Goal: Feedback & Contribution: Leave review/rating

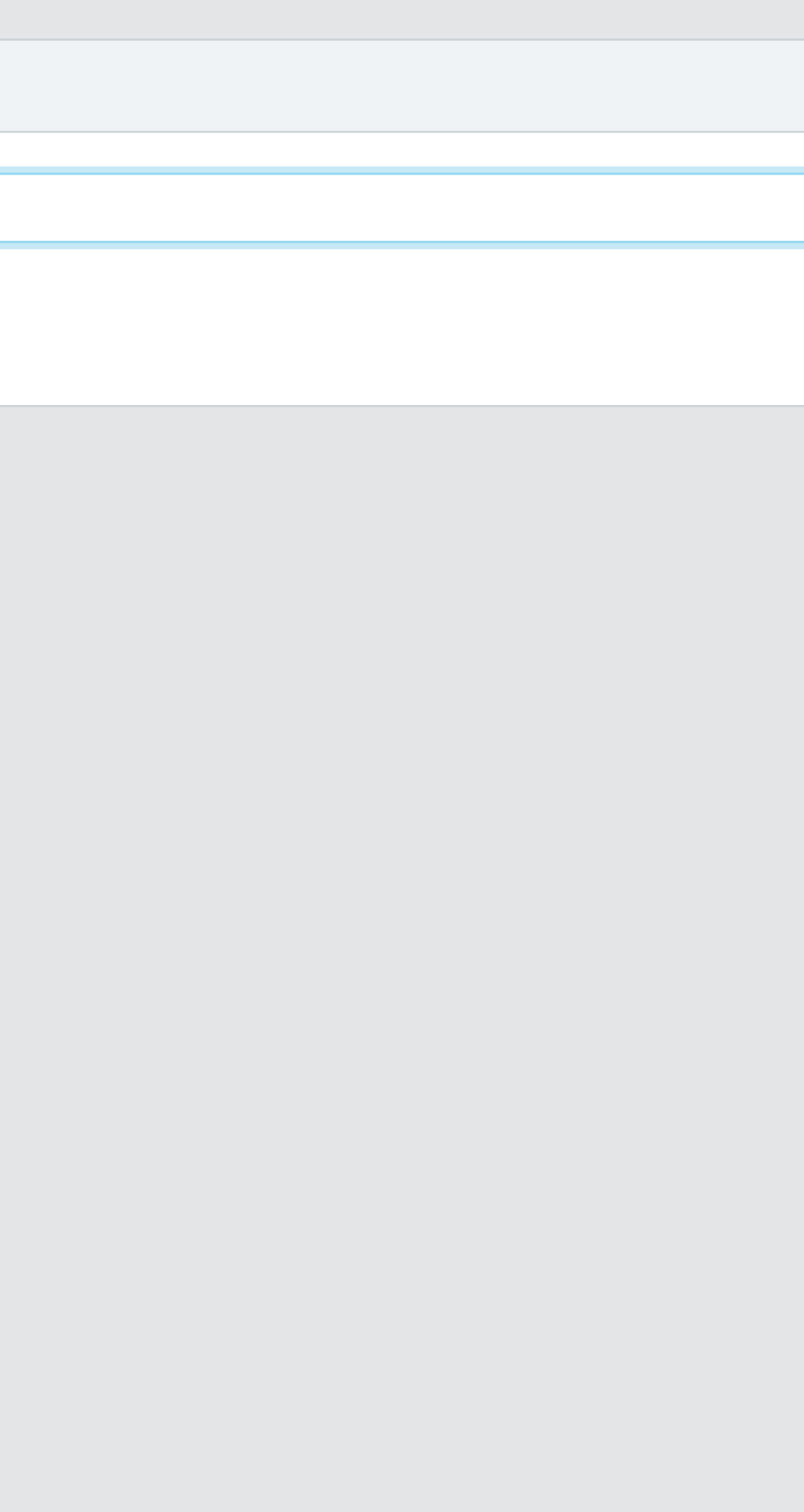
click at [579, 152] on select "[Selecione...] Extrabom - Loja 05 [GEOGRAPHIC_DATA]" at bounding box center [495, 155] width 534 height 29
select select "494"
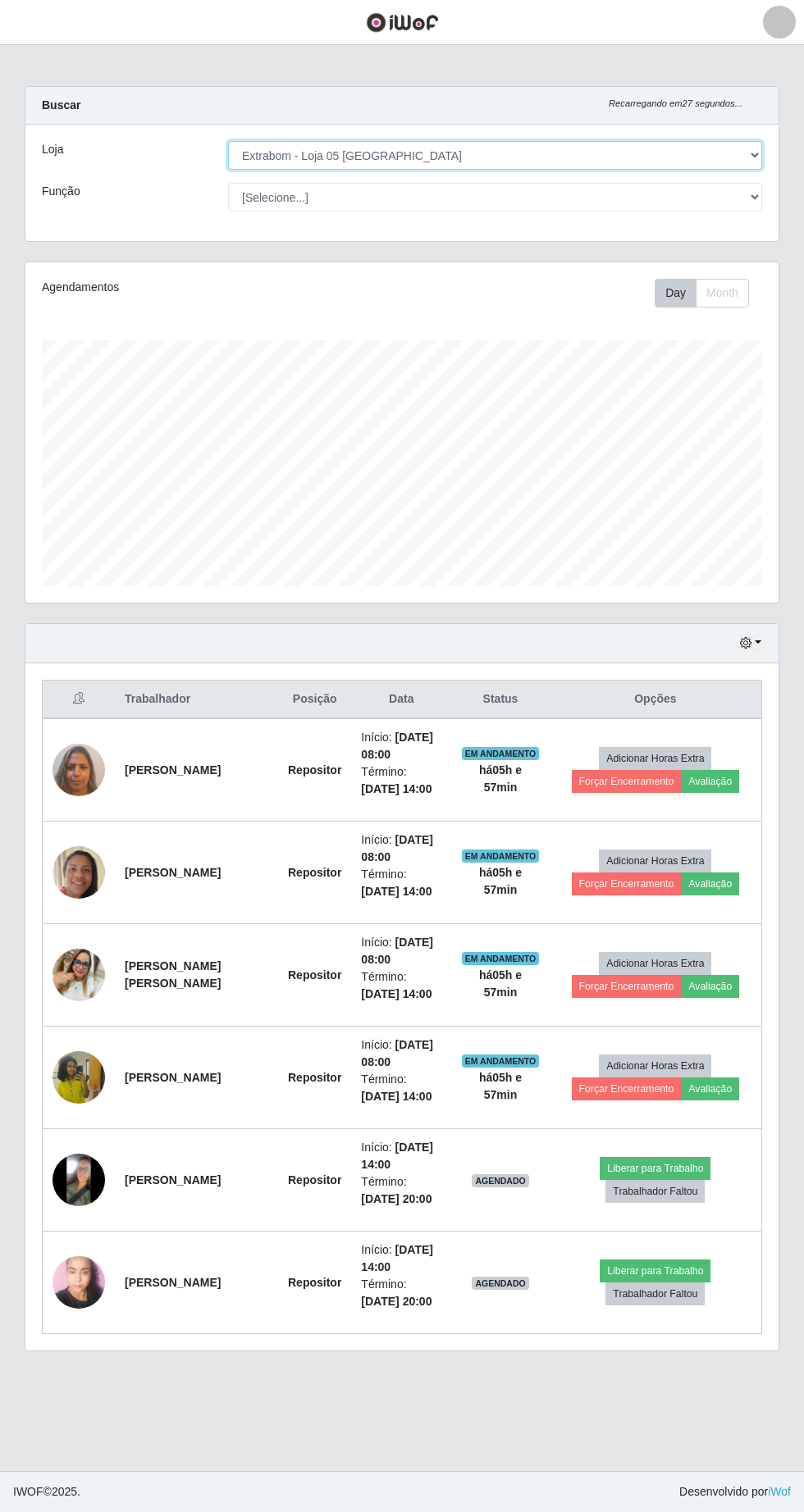
scroll to position [2, 0]
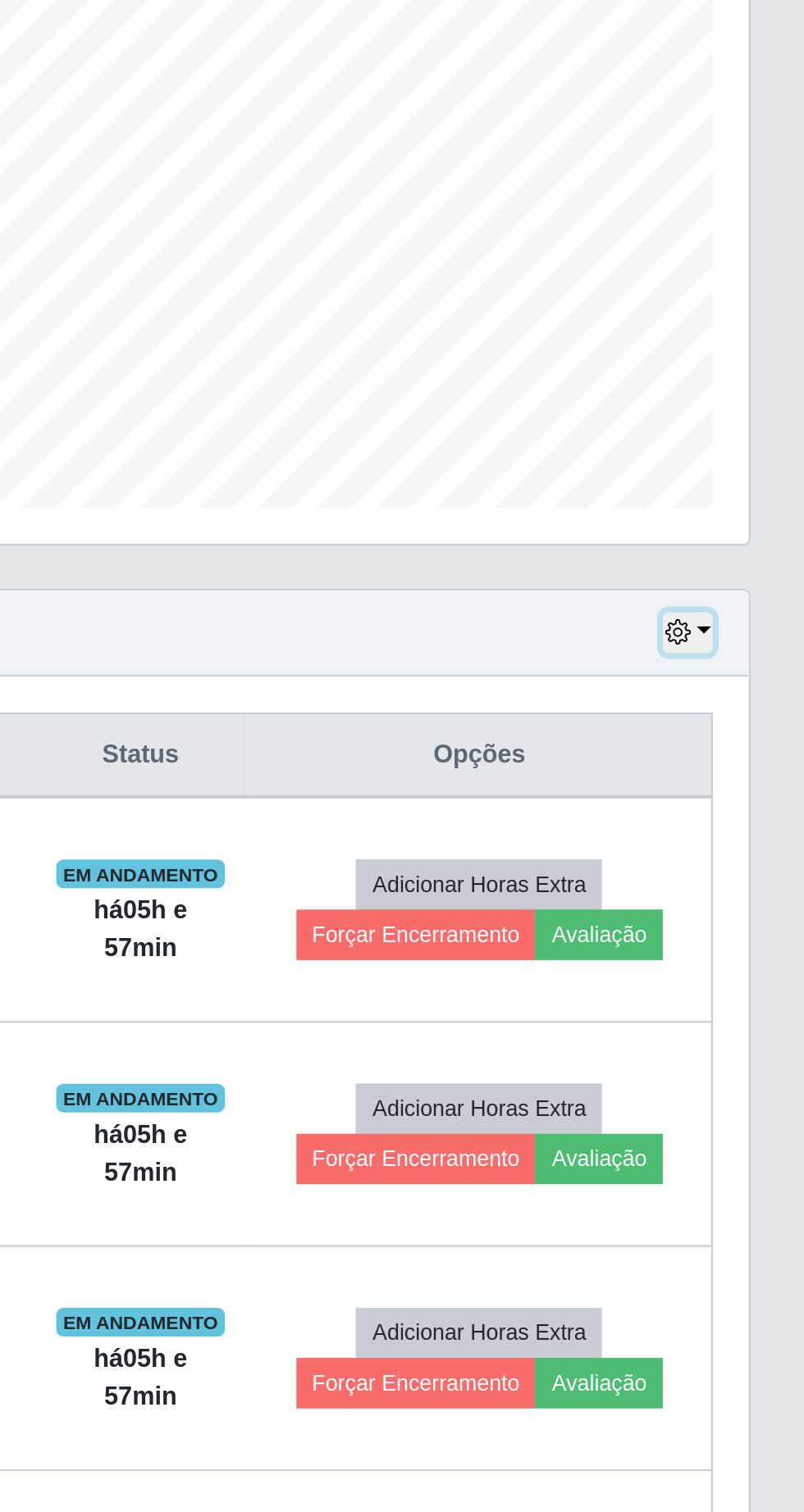
click at [759, 639] on button "button" at bounding box center [750, 643] width 23 height 19
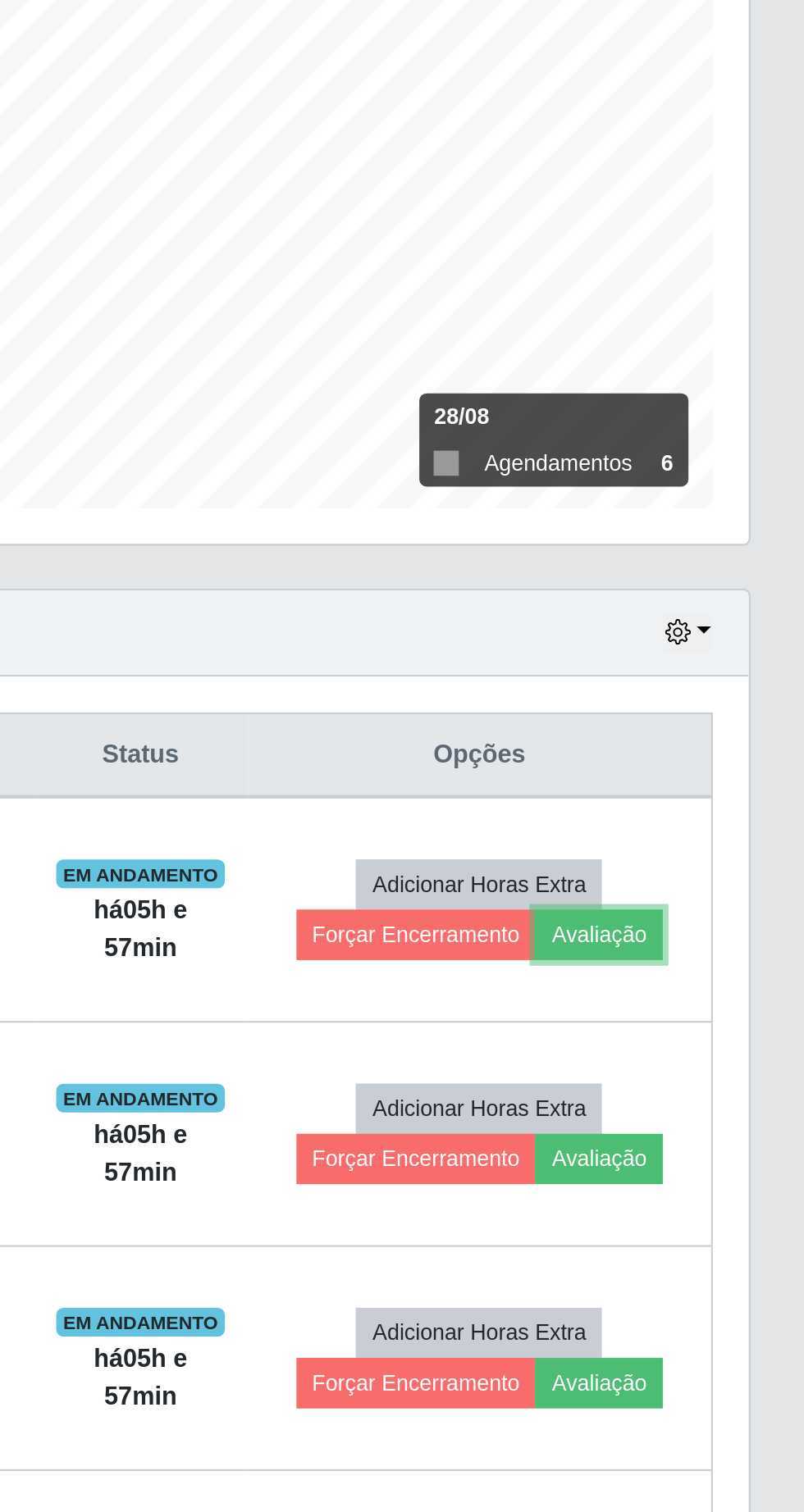
click at [729, 782] on button "Avaliação" at bounding box center [709, 782] width 58 height 23
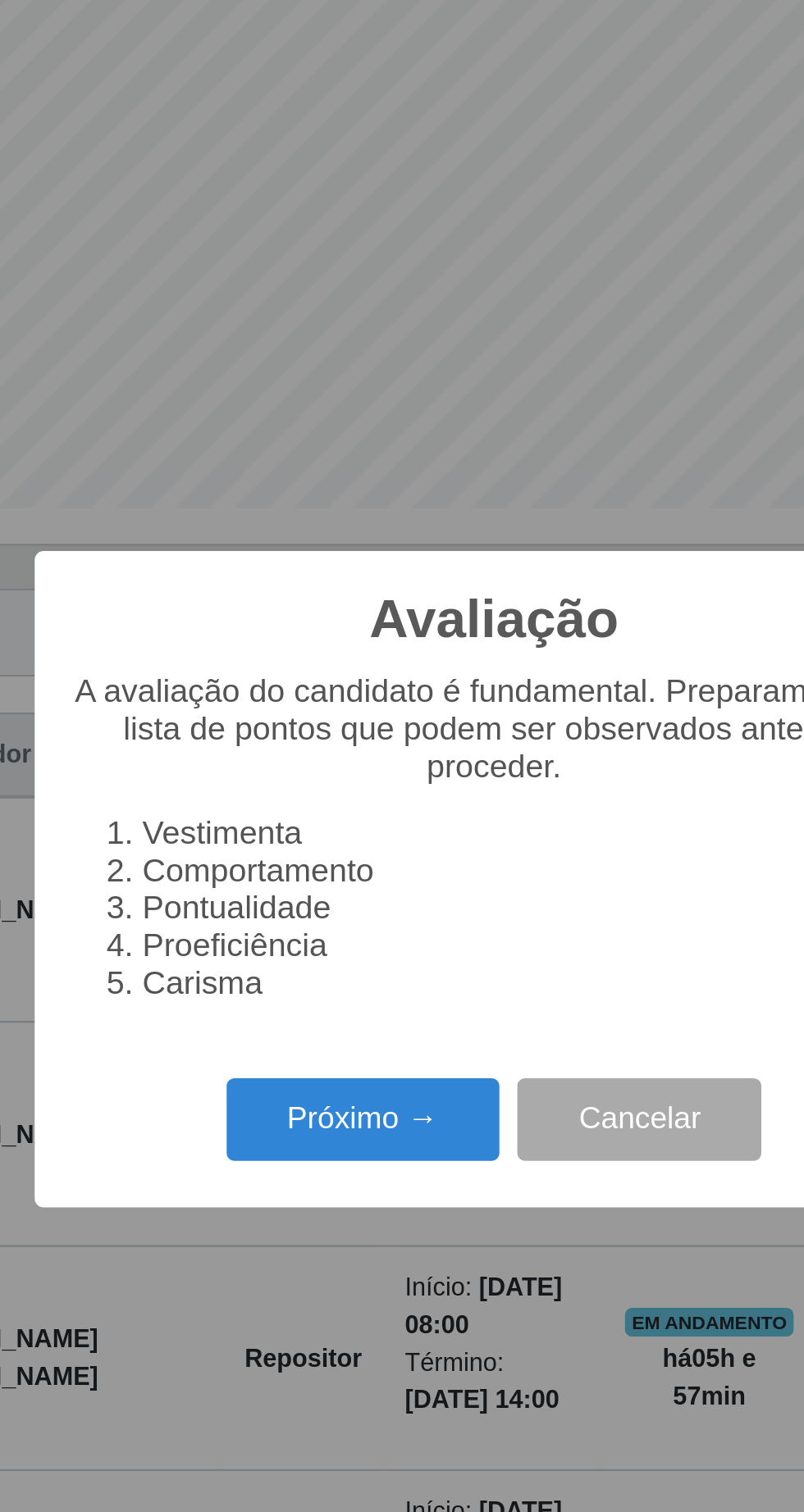
click at [340, 870] on button "Próximo →" at bounding box center [341, 866] width 124 height 39
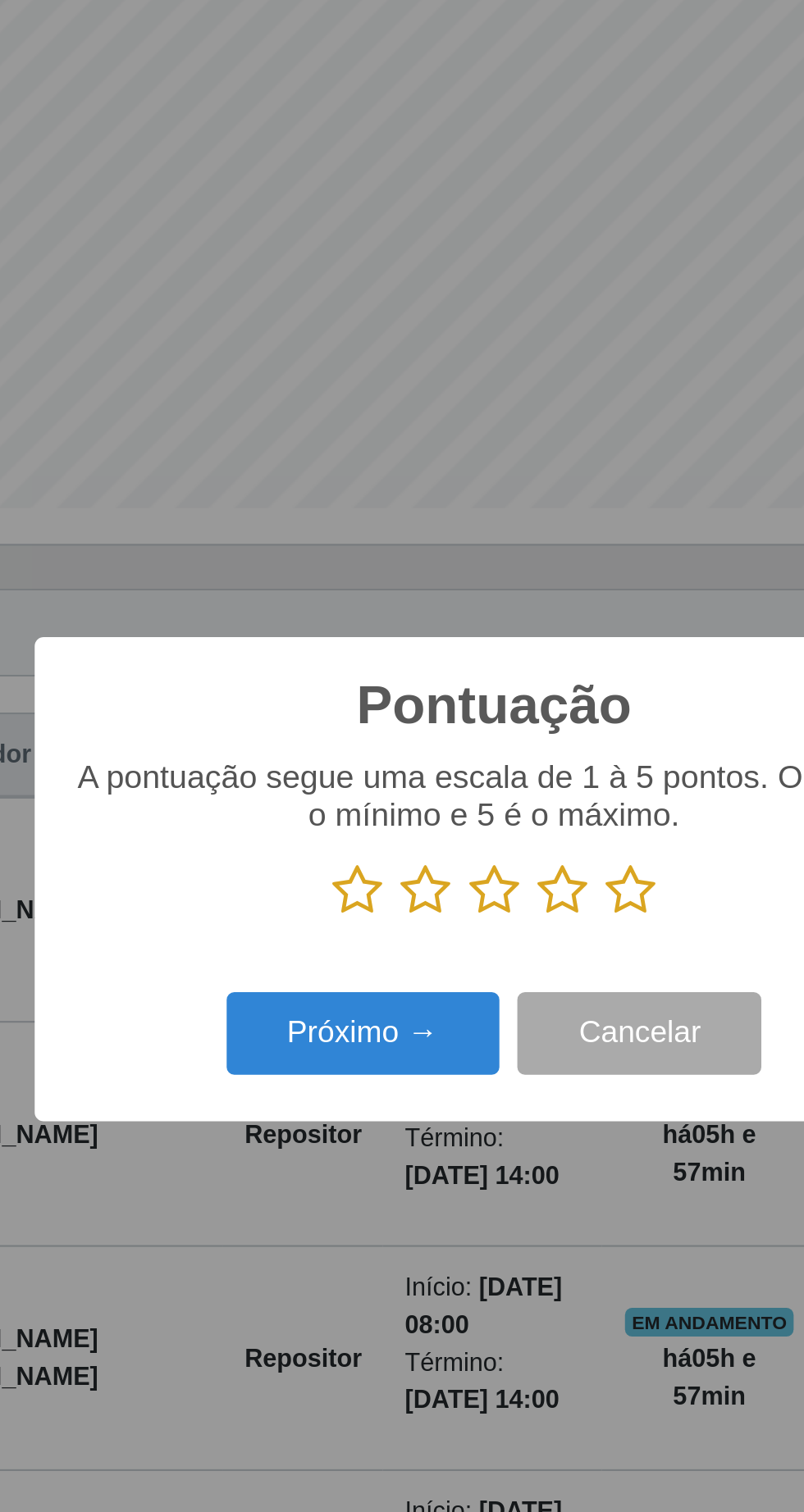
click at [473, 762] on icon at bounding box center [465, 761] width 23 height 25
click at [453, 773] on input "radio" at bounding box center [453, 773] width 0 height 0
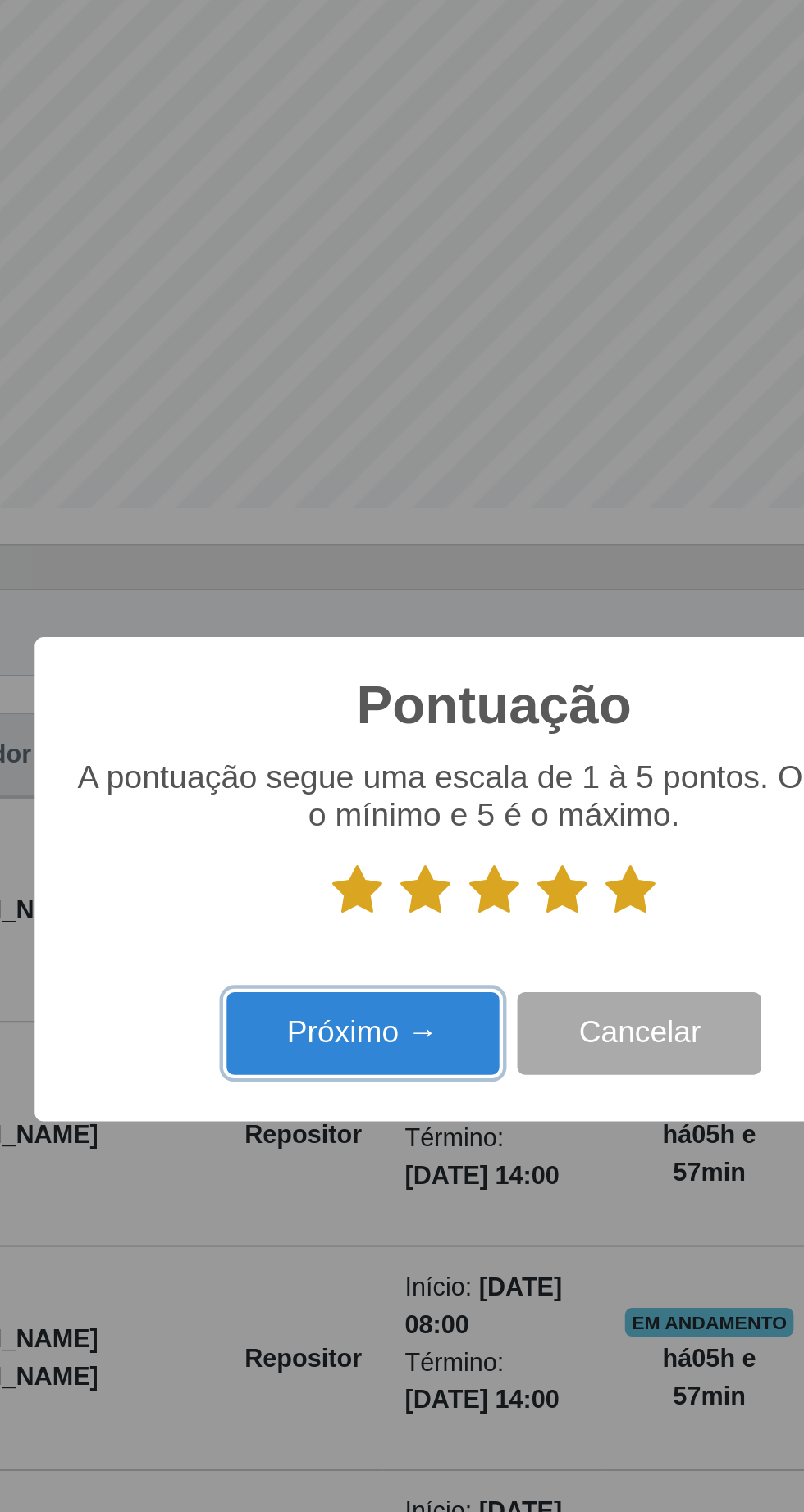
click at [355, 830] on button "Próximo →" at bounding box center [341, 827] width 124 height 39
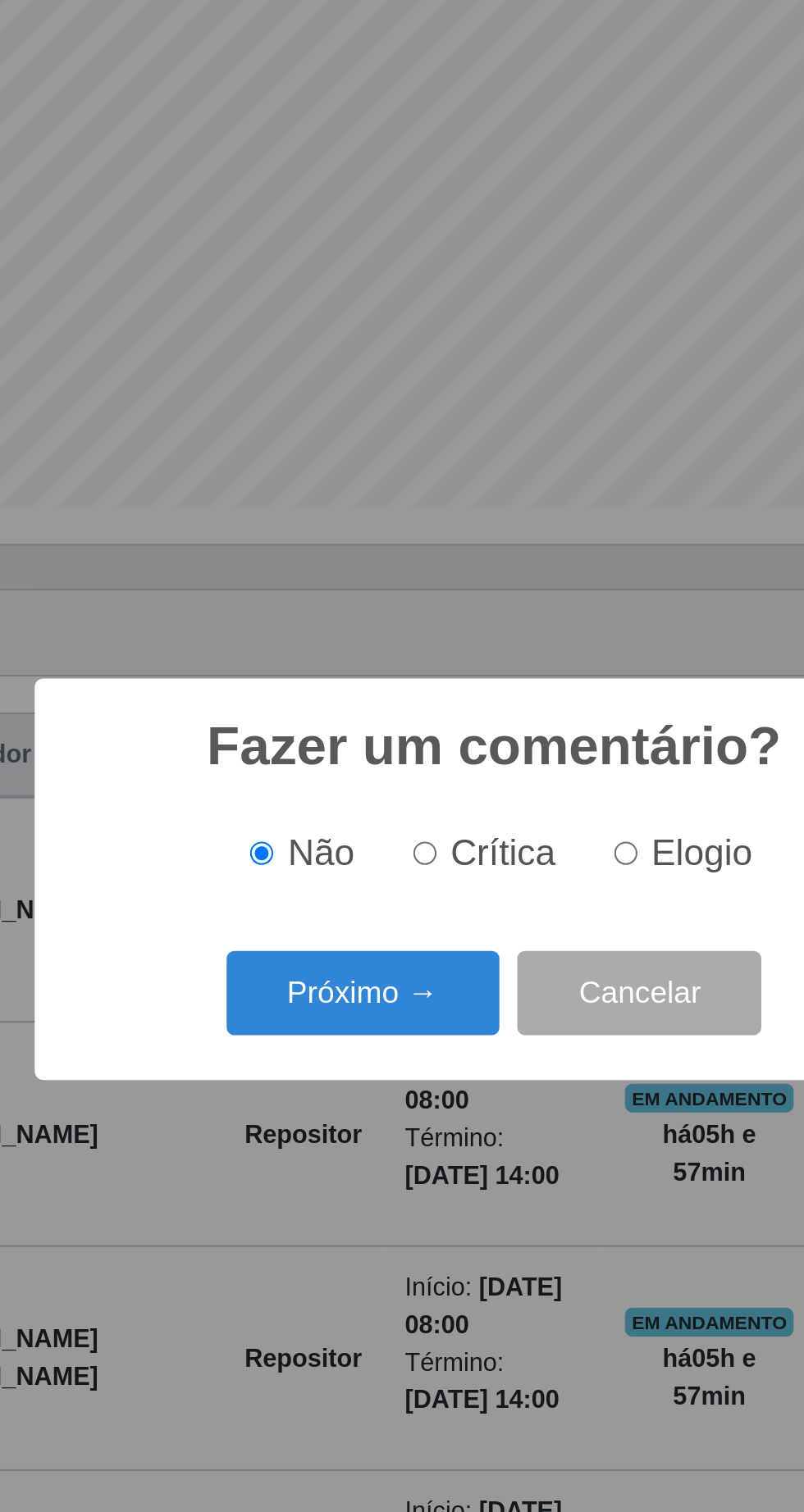
click at [467, 743] on input "Elogio" at bounding box center [461, 744] width 11 height 11
radio input "true"
click at [373, 810] on button "Próximo →" at bounding box center [341, 808] width 124 height 39
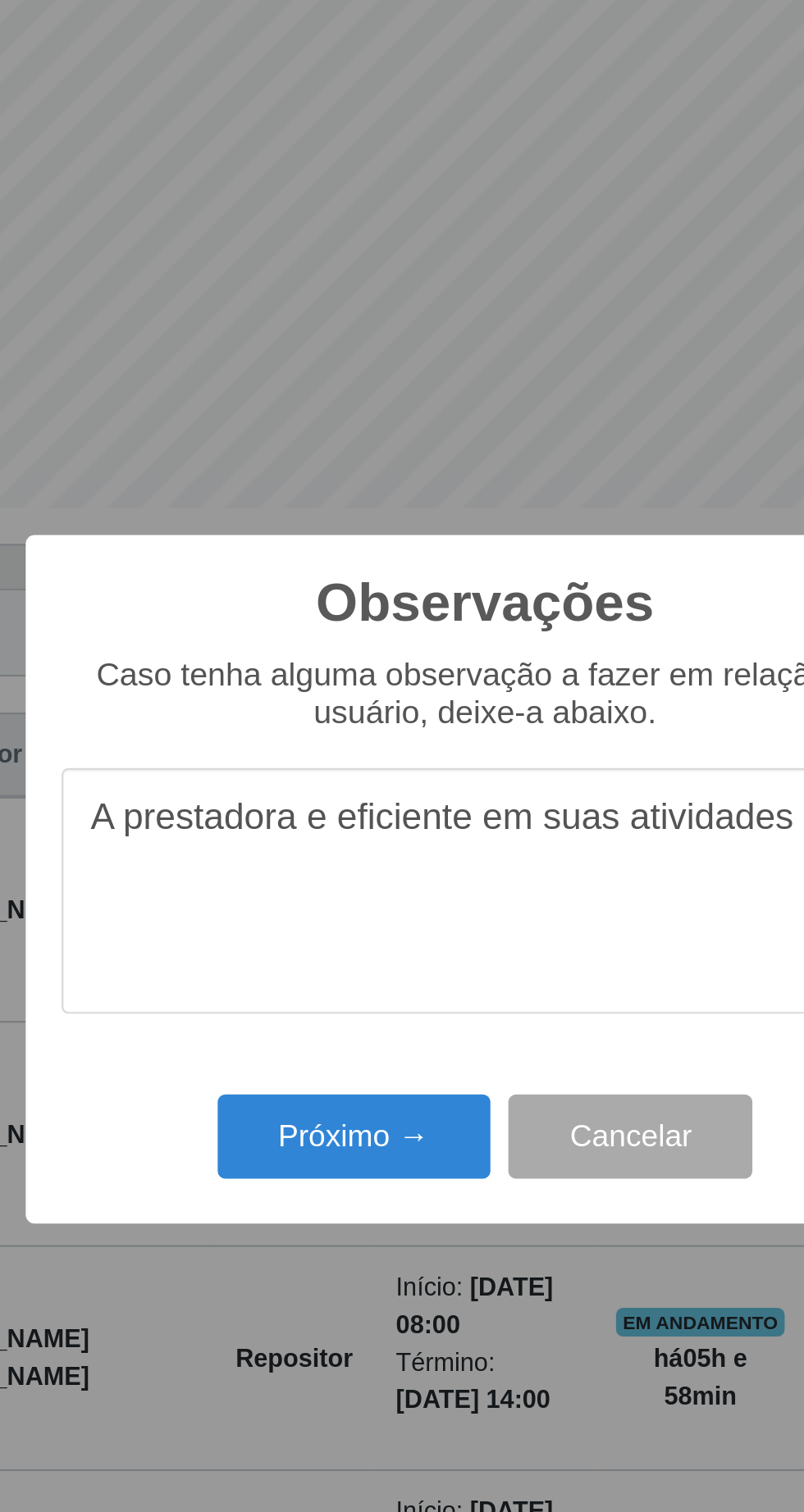
type textarea "A prestadora e eficiente em suas atividades"
click at [338, 875] on button "Próximo →" at bounding box center [341, 873] width 124 height 39
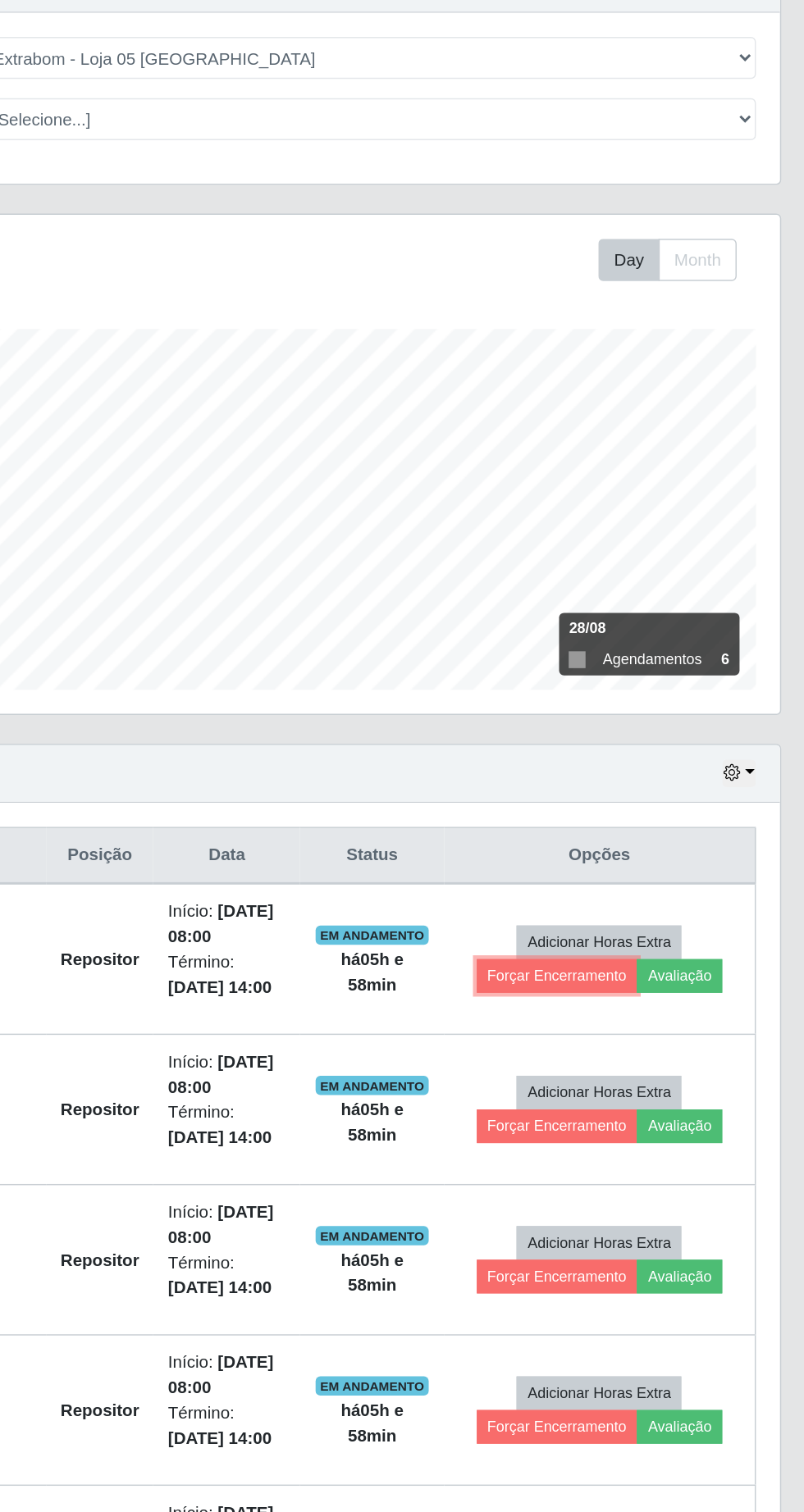
click at [618, 779] on button "Forçar Encerramento" at bounding box center [626, 782] width 110 height 23
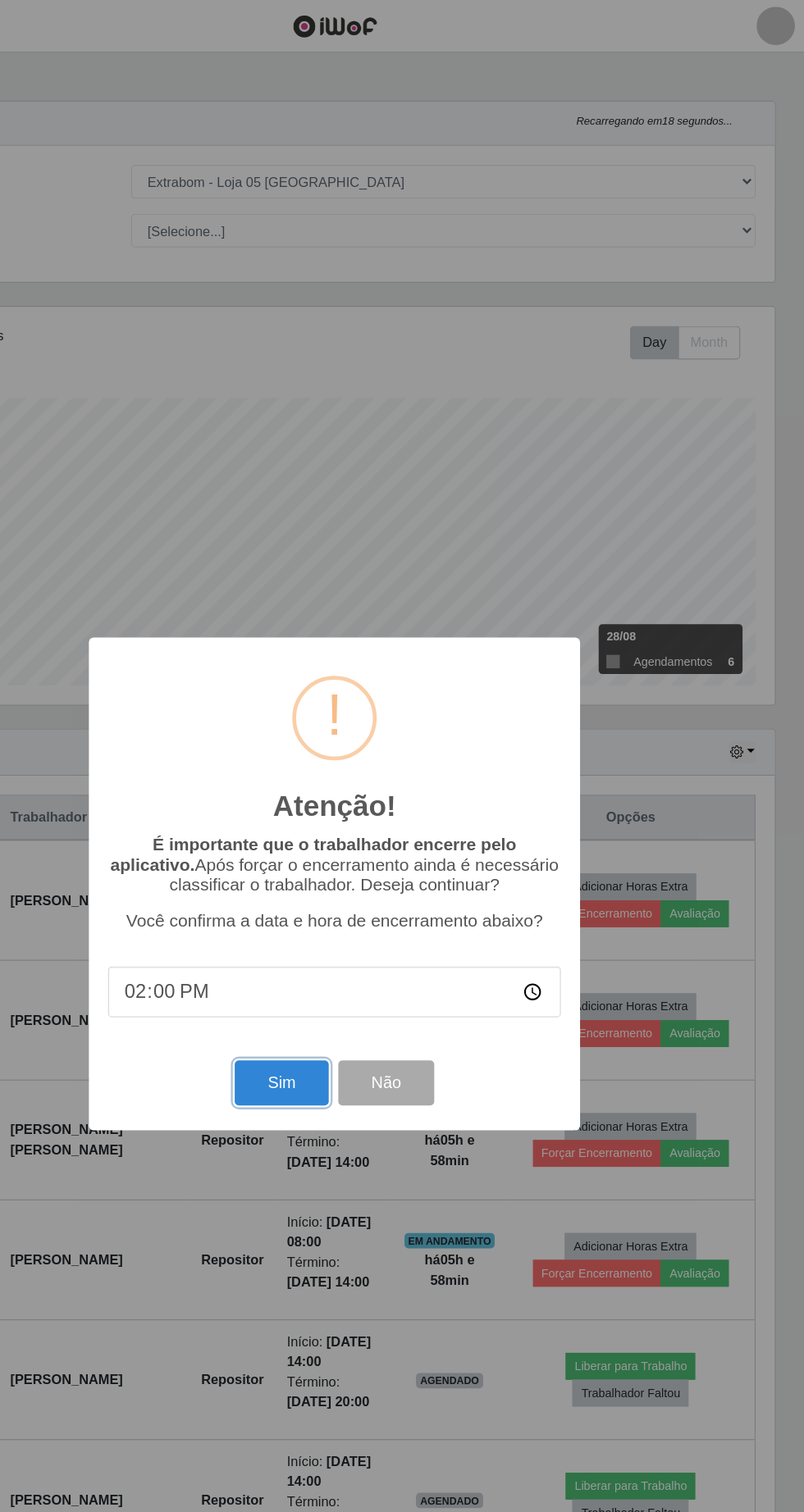
click at [339, 926] on button "Sim" at bounding box center [356, 926] width 80 height 39
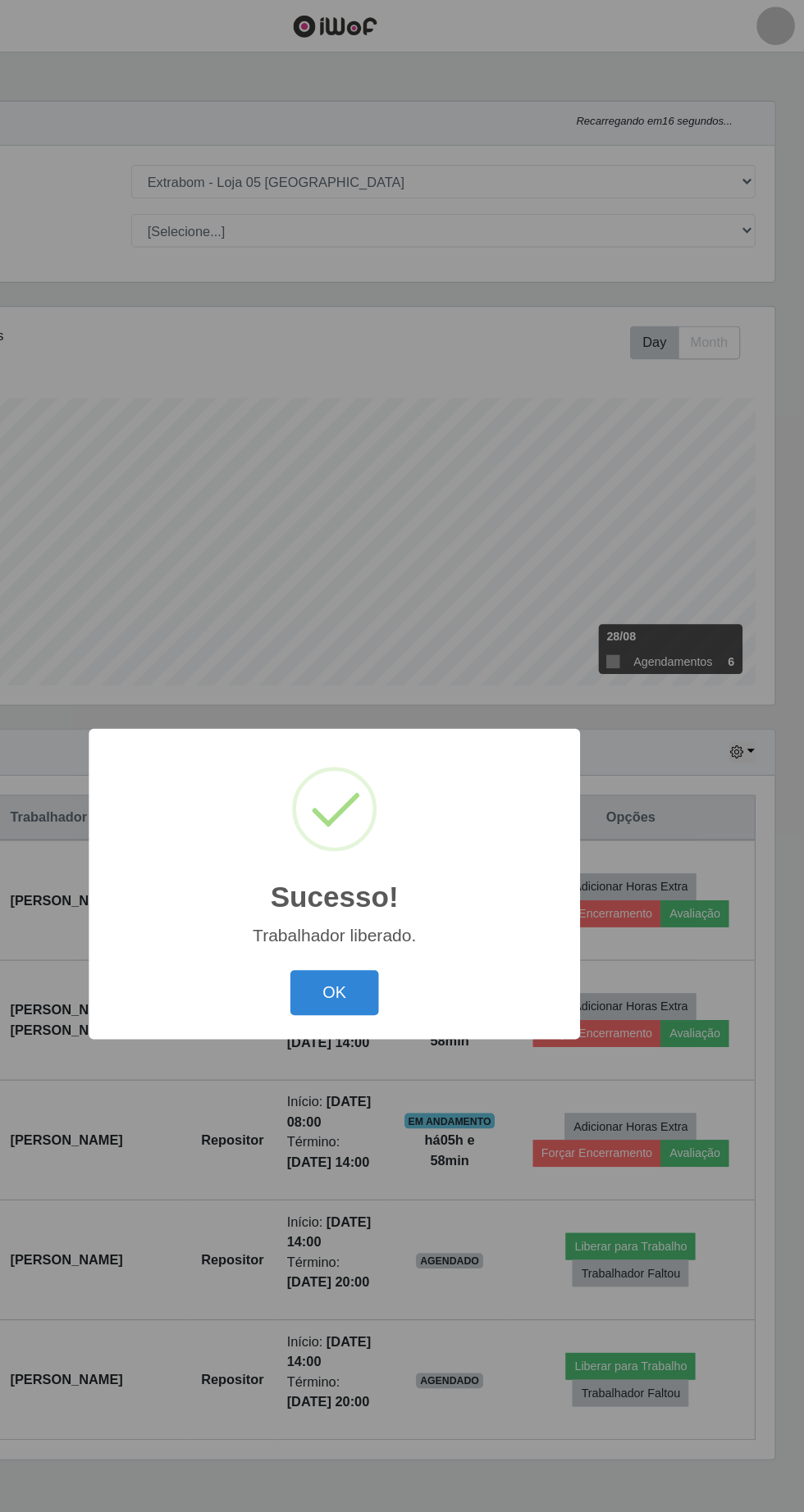
click at [407, 849] on button "OK" at bounding box center [402, 848] width 77 height 39
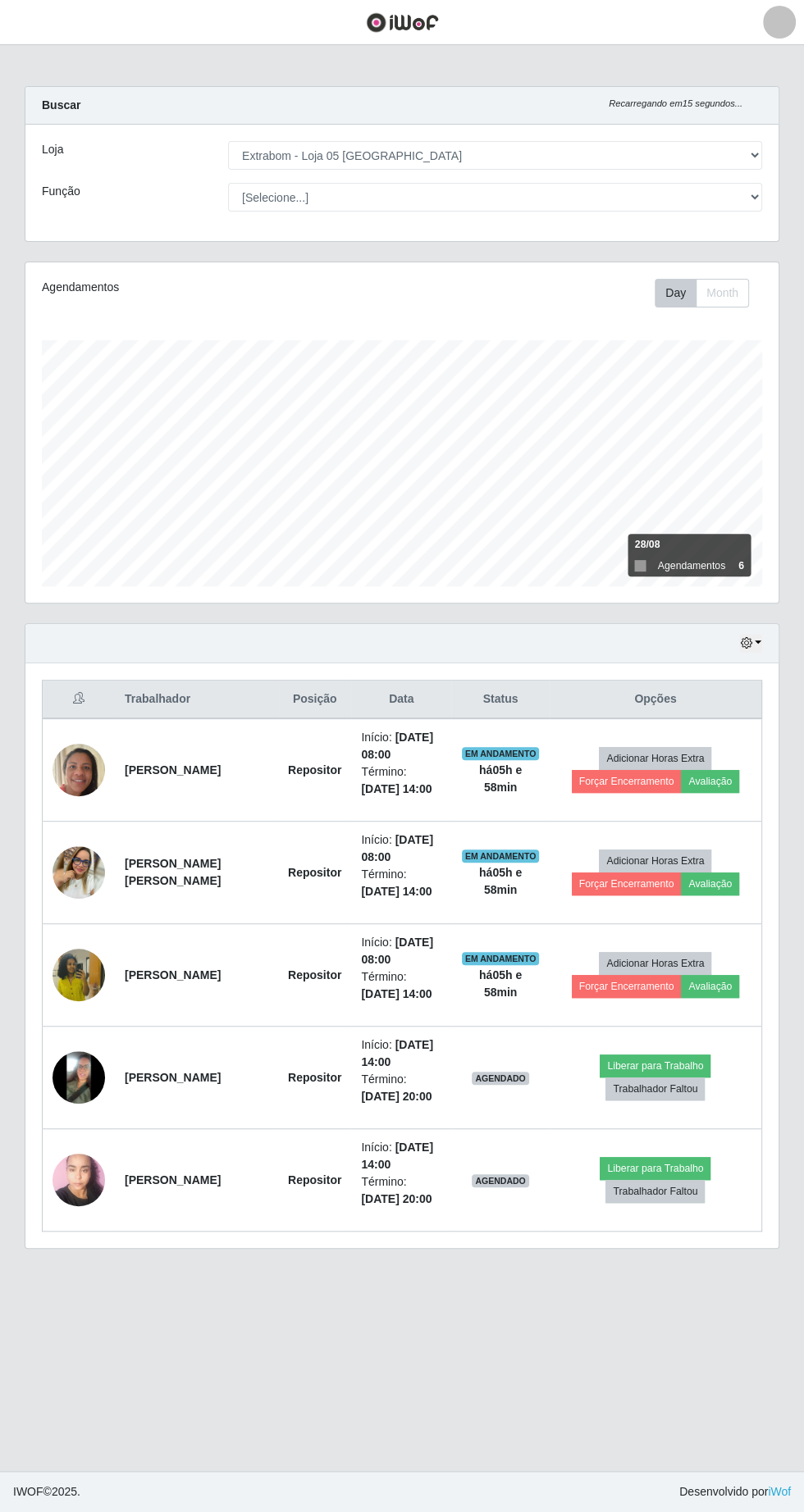
scroll to position [0, 0]
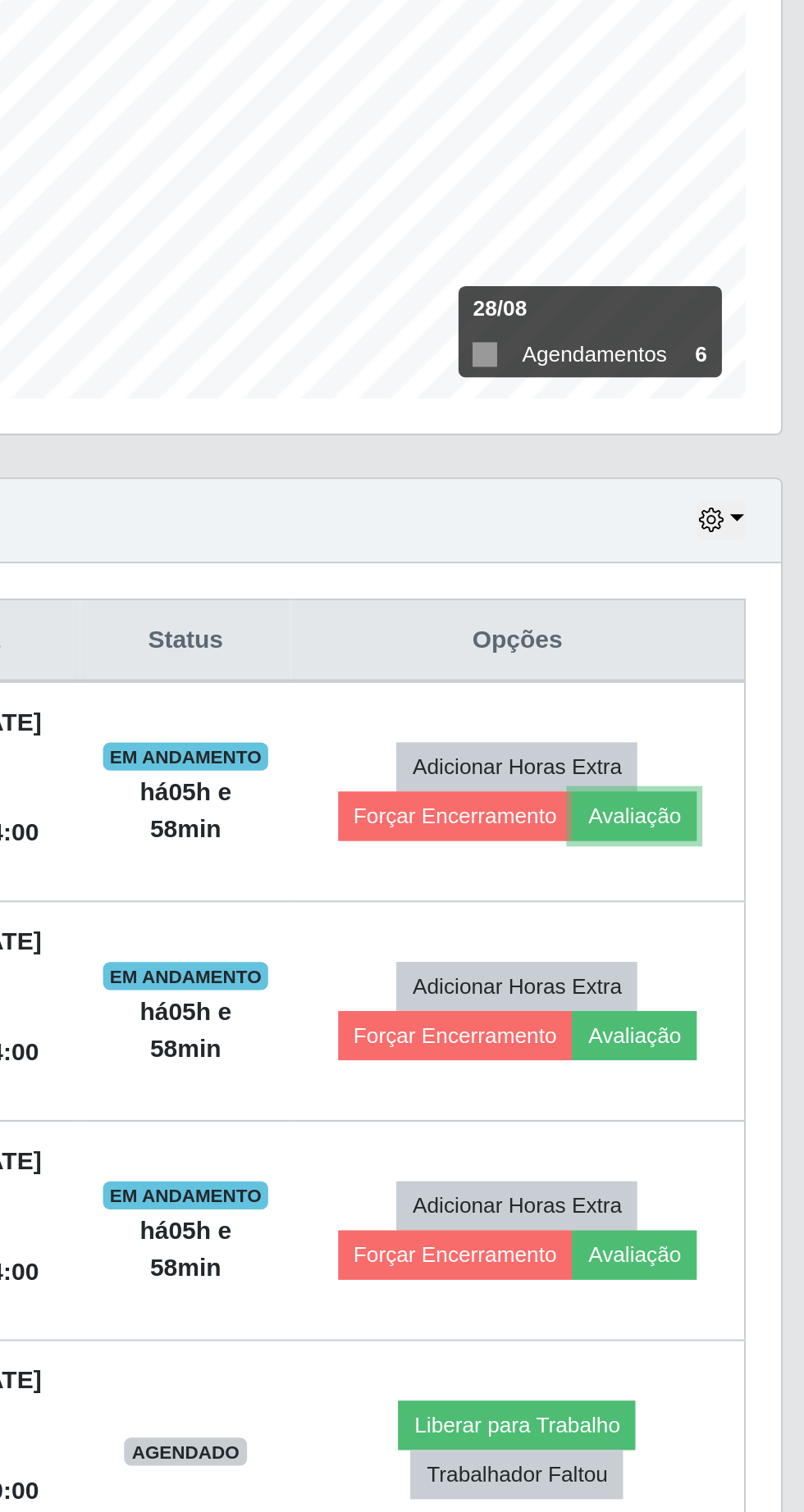
click at [730, 785] on button "Avaliação" at bounding box center [709, 782] width 58 height 23
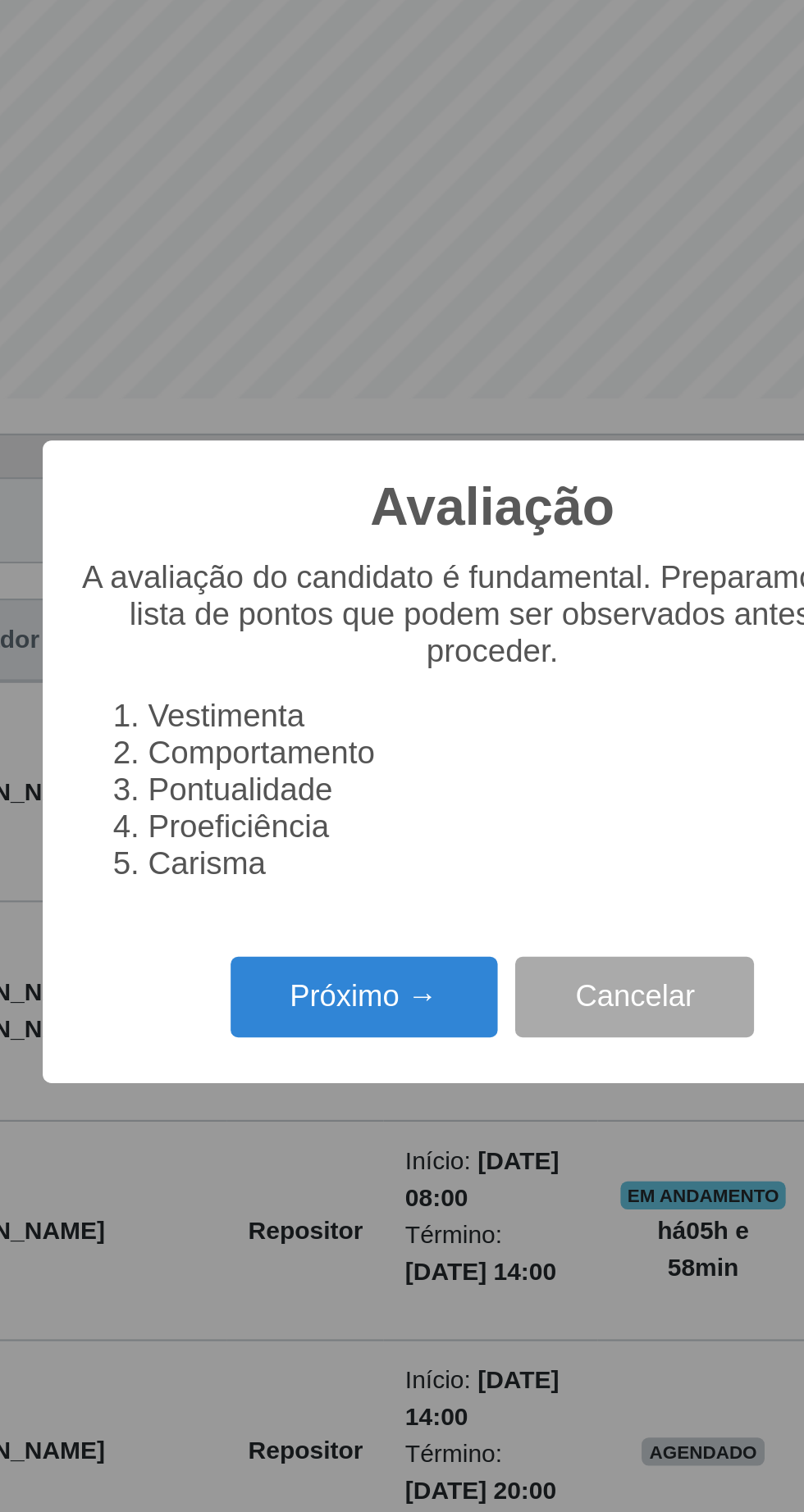
click at [332, 873] on button "Próximo →" at bounding box center [341, 866] width 124 height 39
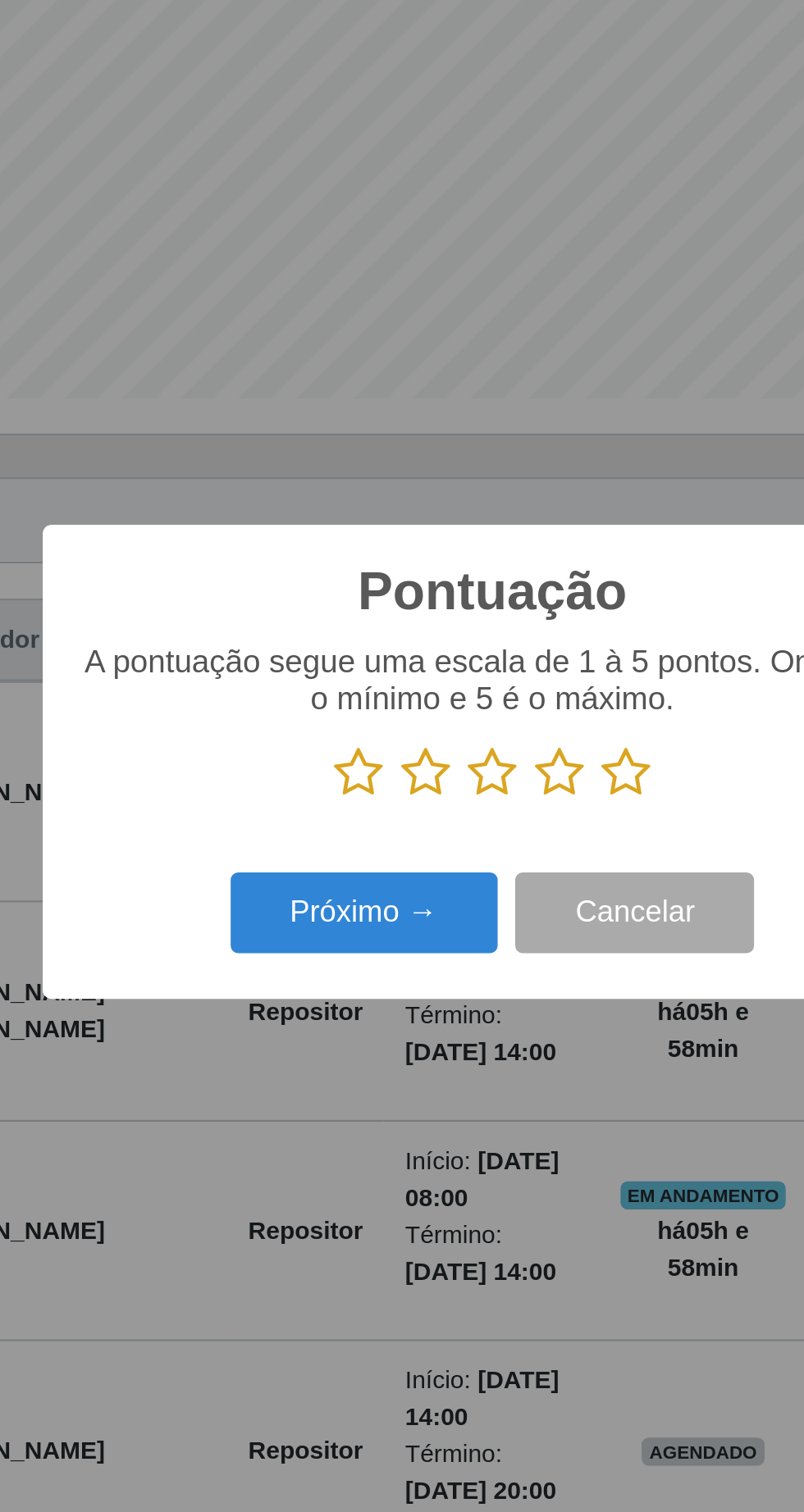
click at [473, 766] on icon at bounding box center [465, 761] width 23 height 25
click at [453, 773] on input "radio" at bounding box center [453, 773] width 0 height 0
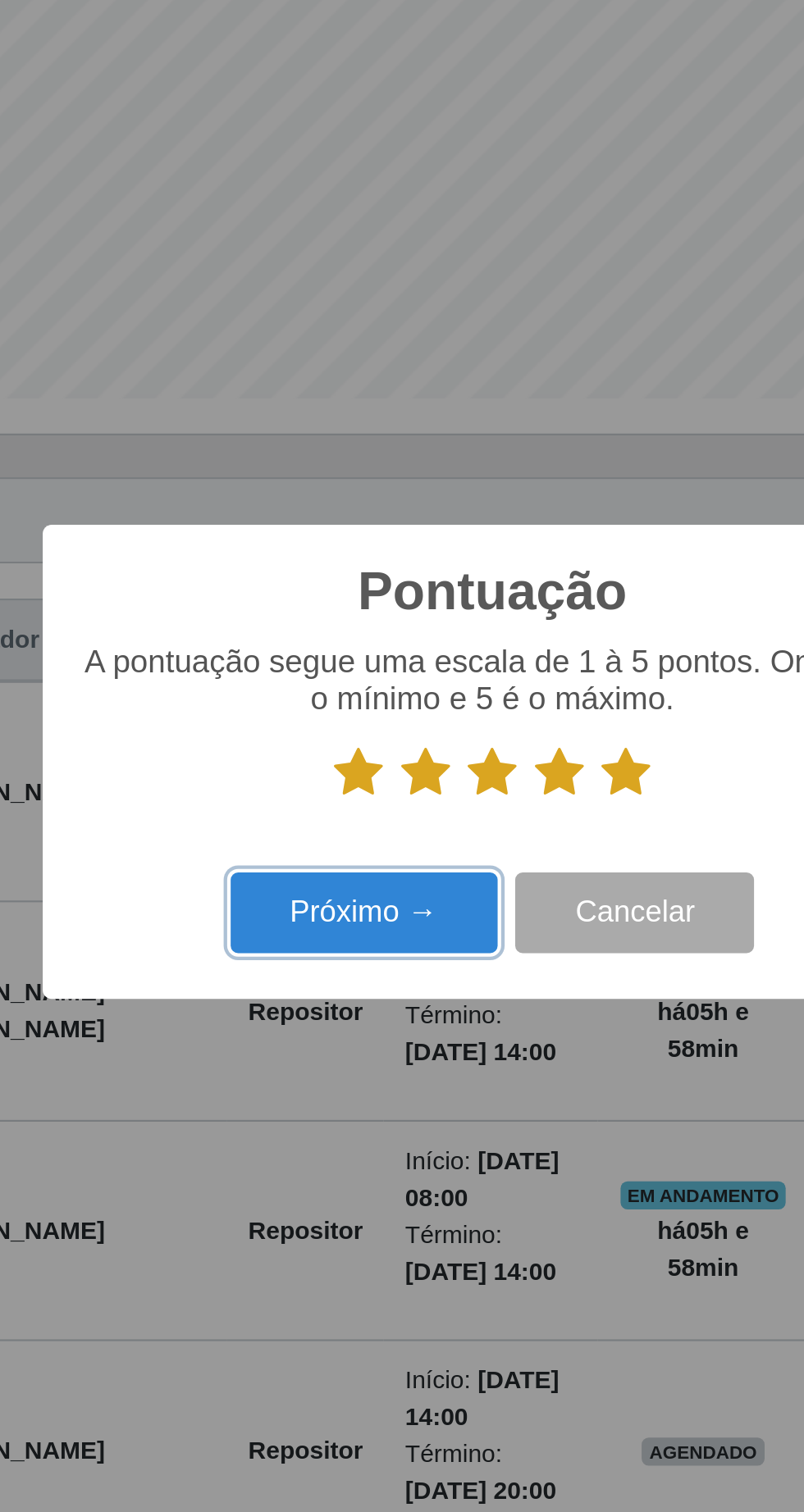
click at [356, 831] on button "Próximo →" at bounding box center [341, 827] width 124 height 39
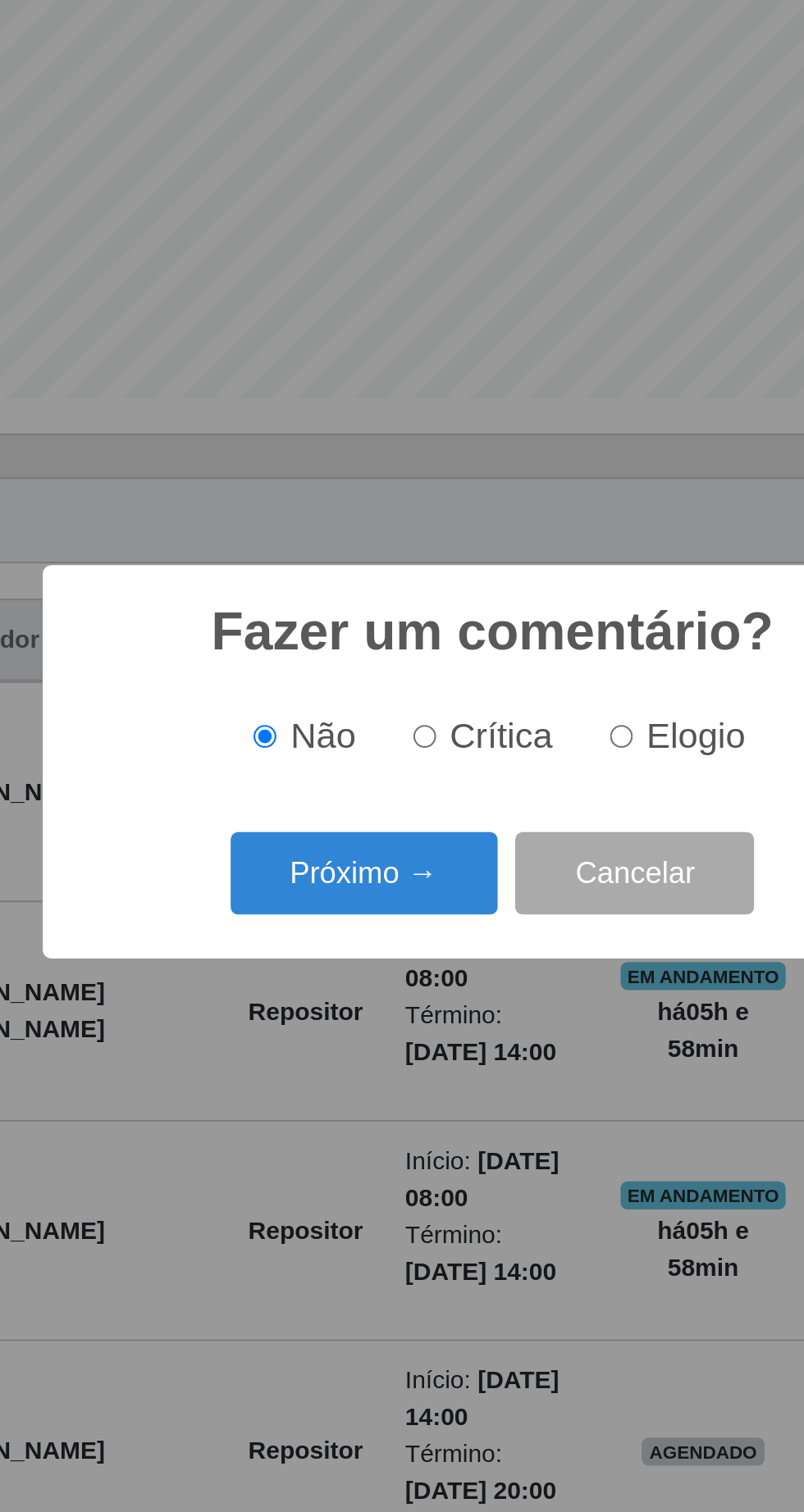
click at [467, 745] on input "Elogio" at bounding box center [461, 744] width 11 height 11
radio input "true"
click at [357, 814] on button "Próximo →" at bounding box center [341, 808] width 124 height 39
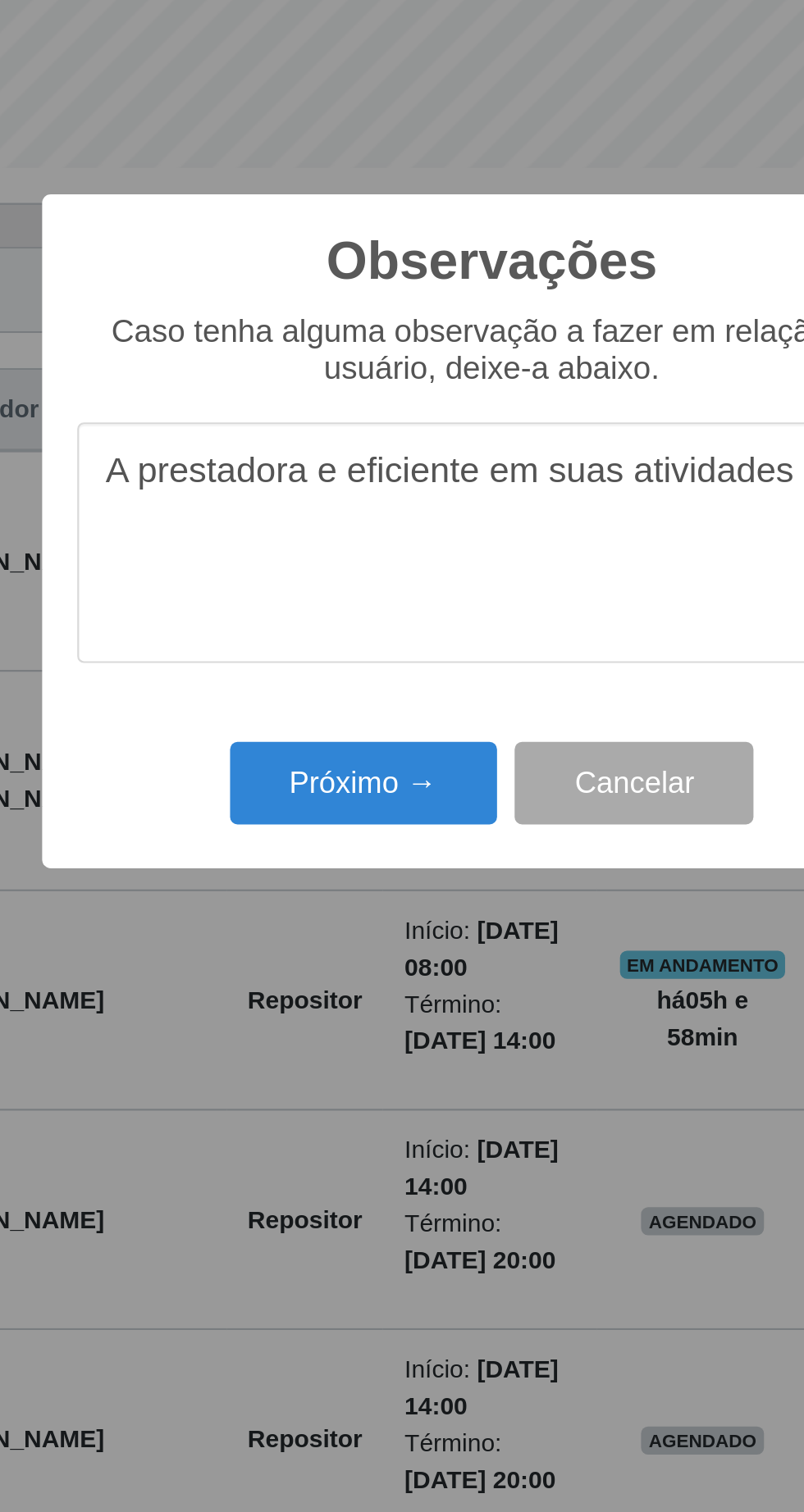
type textarea "A prestadora e eficiente em suas atividades"
click at [346, 881] on button "Próximo →" at bounding box center [341, 873] width 124 height 39
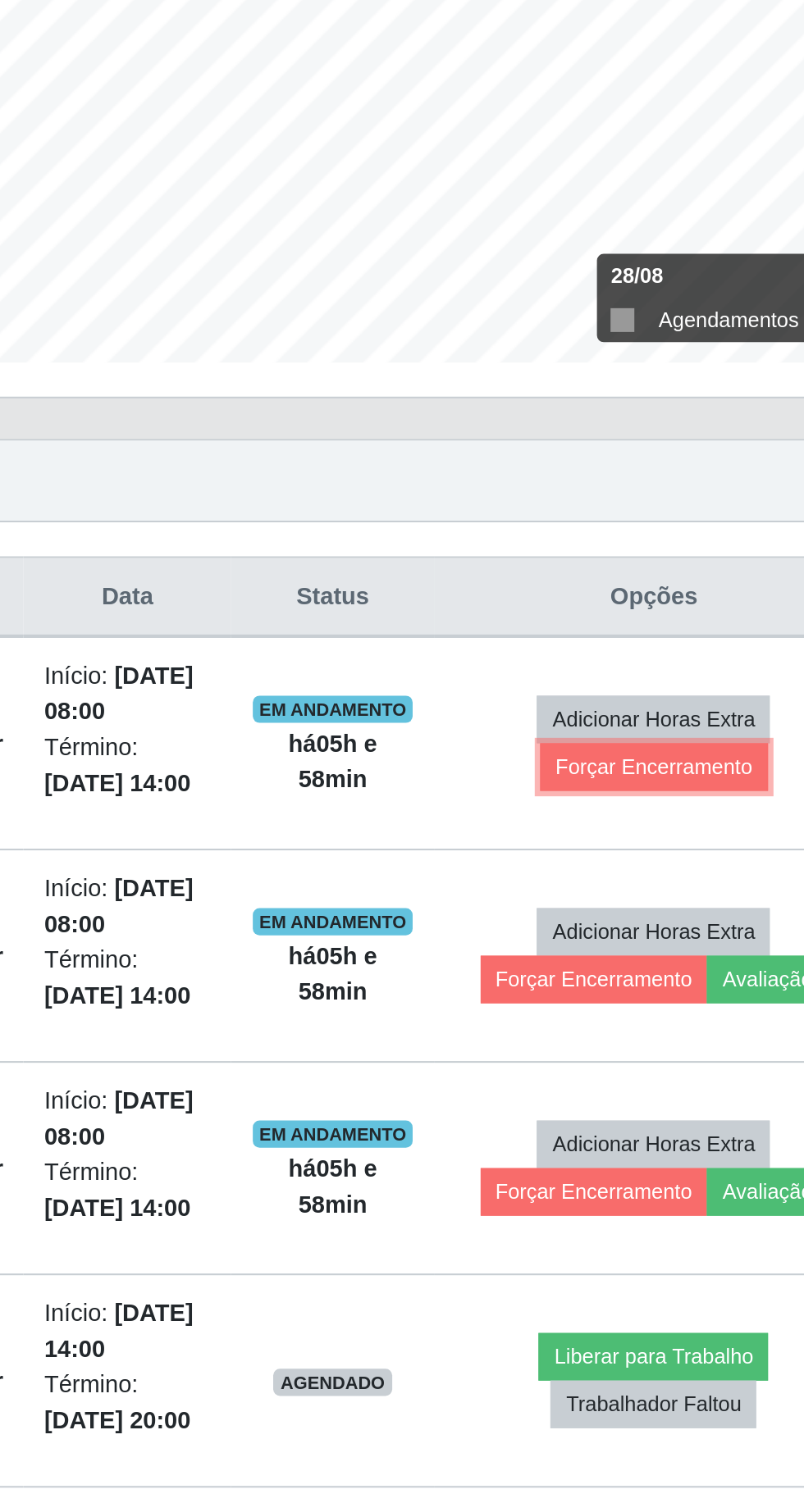
click at [688, 790] on button "Forçar Encerramento" at bounding box center [655, 782] width 110 height 23
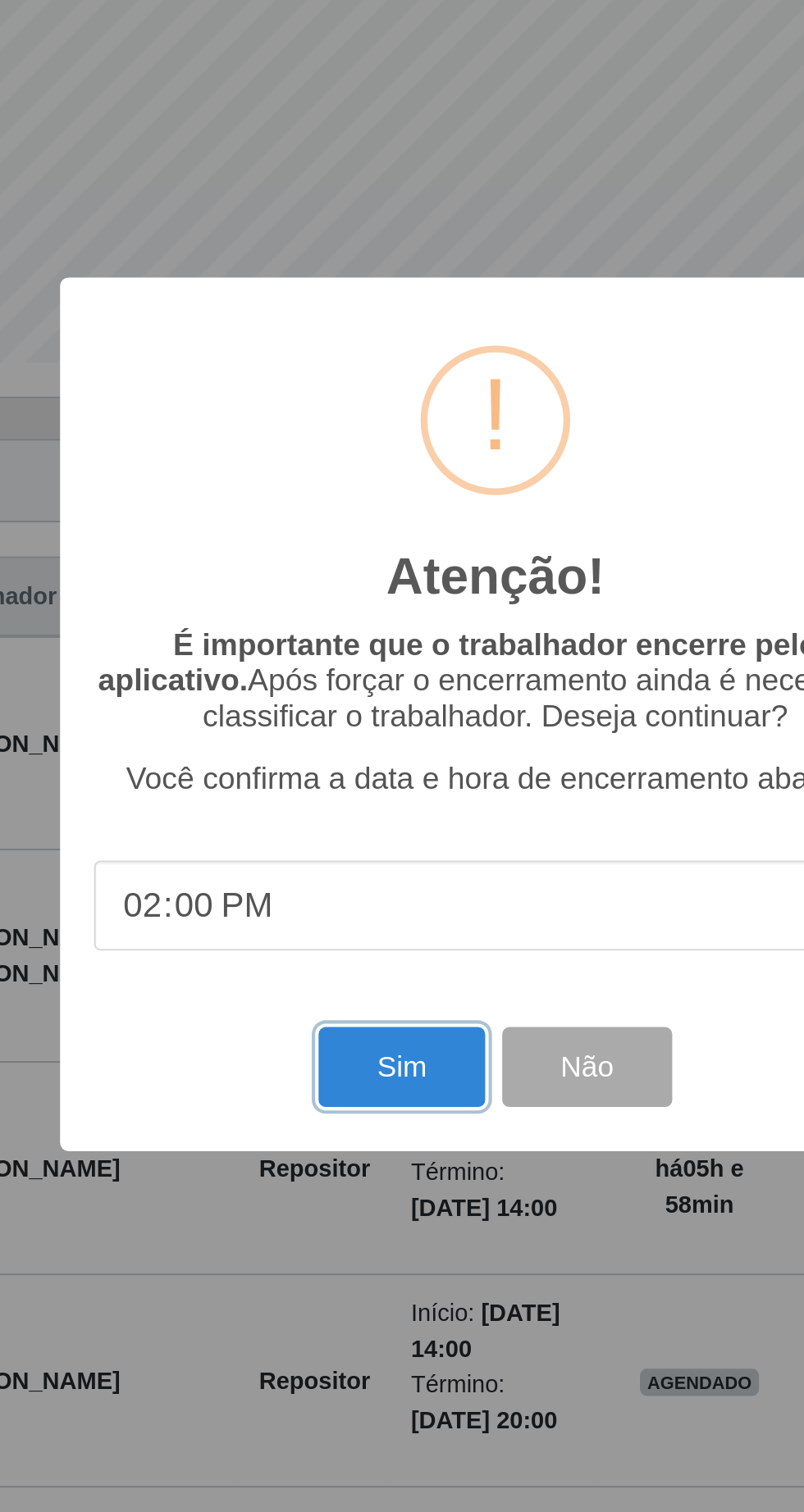
click at [346, 926] on button "Sim" at bounding box center [356, 926] width 80 height 39
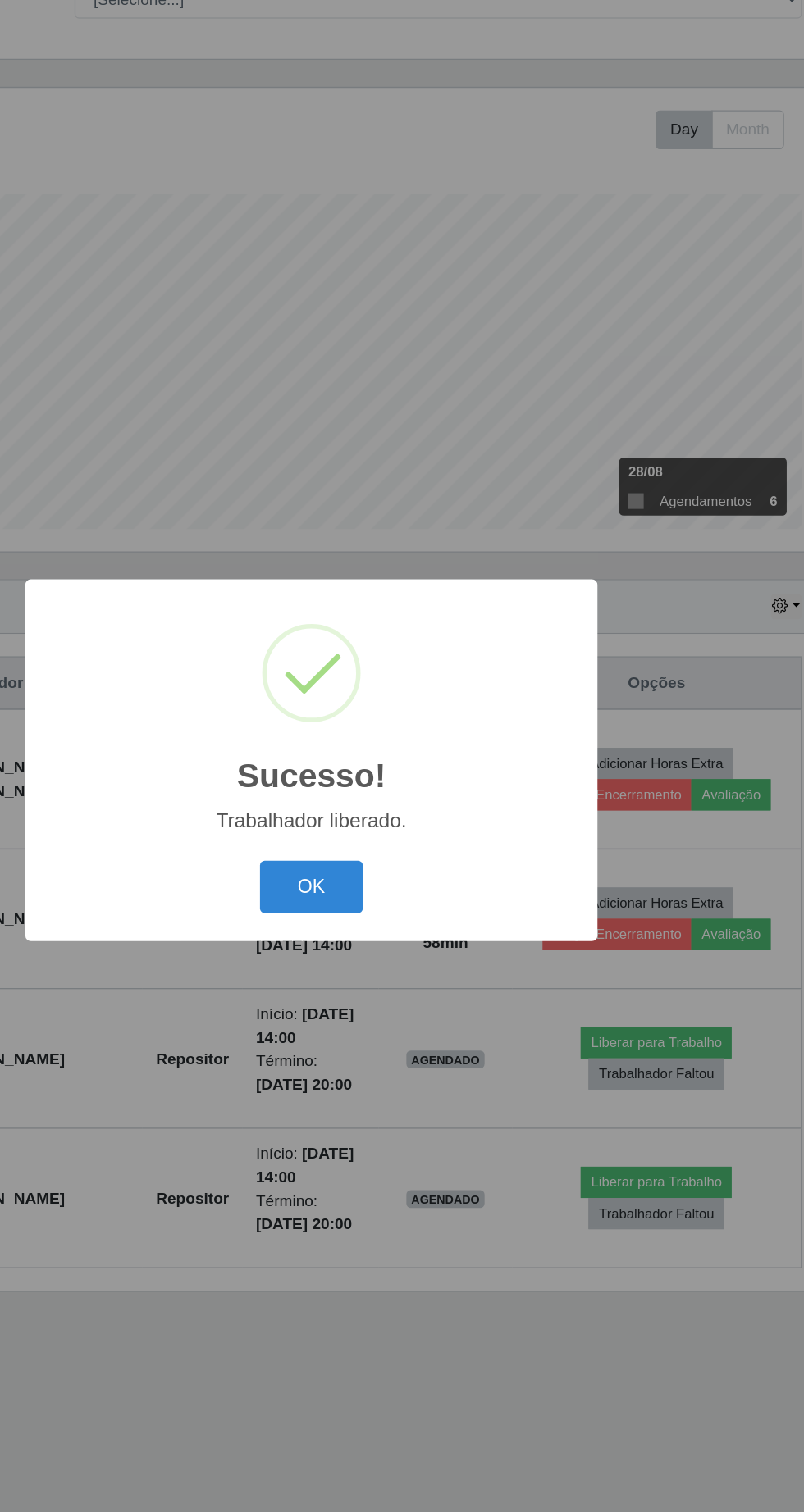
click at [413, 857] on button "OK" at bounding box center [402, 848] width 77 height 39
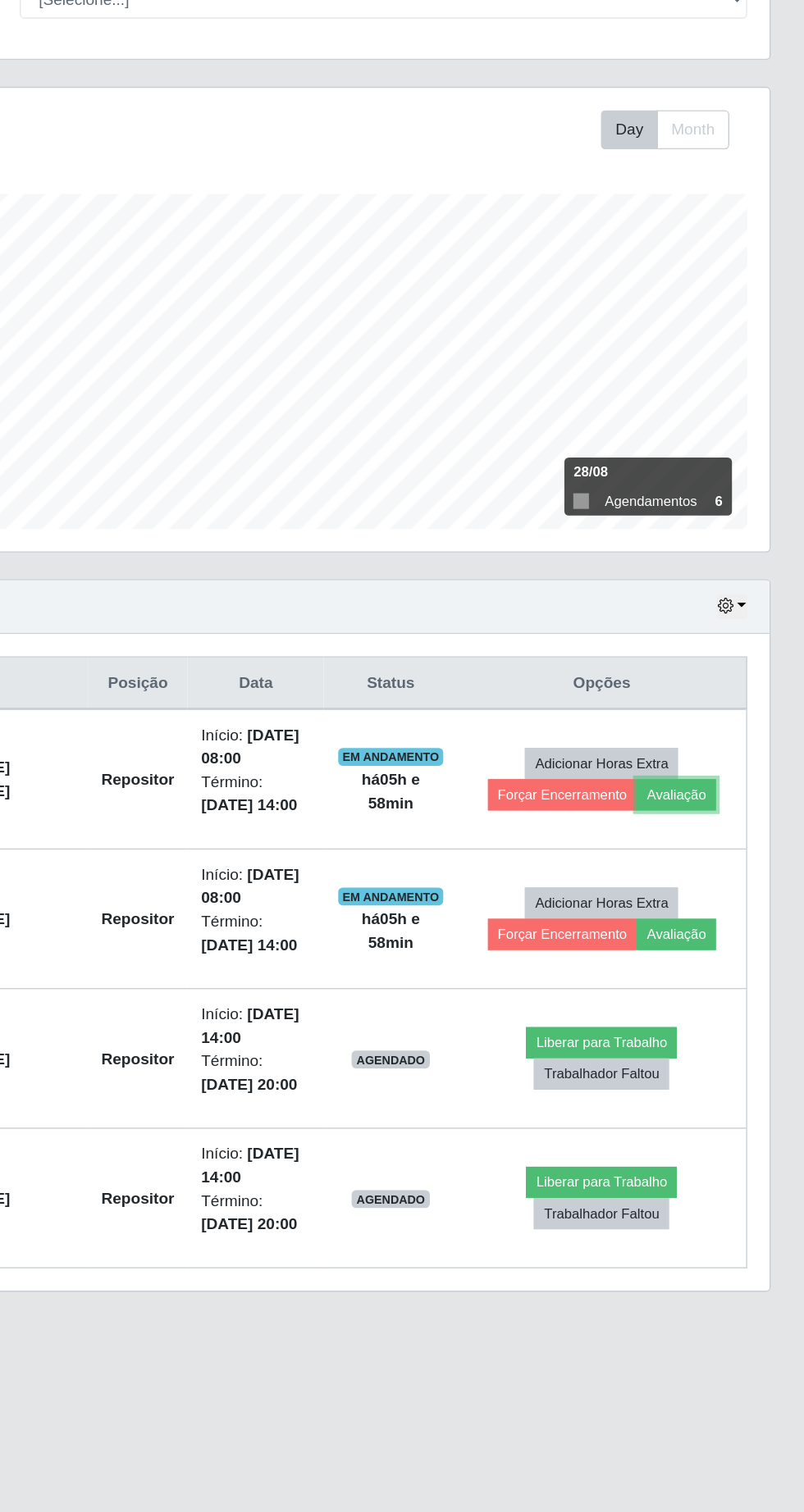
click at [729, 790] on button "Avaliação" at bounding box center [709, 782] width 58 height 23
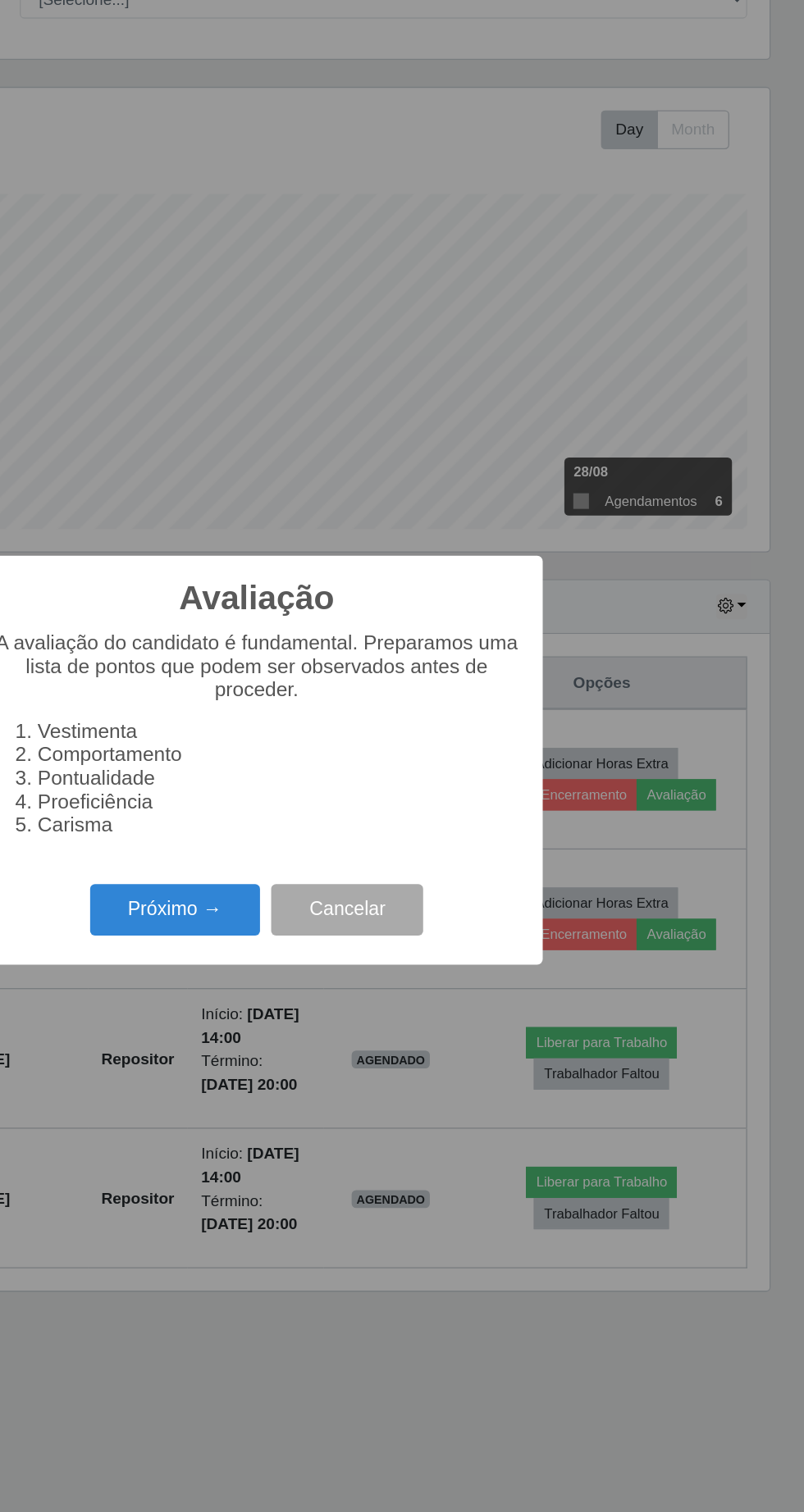
click at [353, 868] on button "Próximo →" at bounding box center [341, 866] width 124 height 39
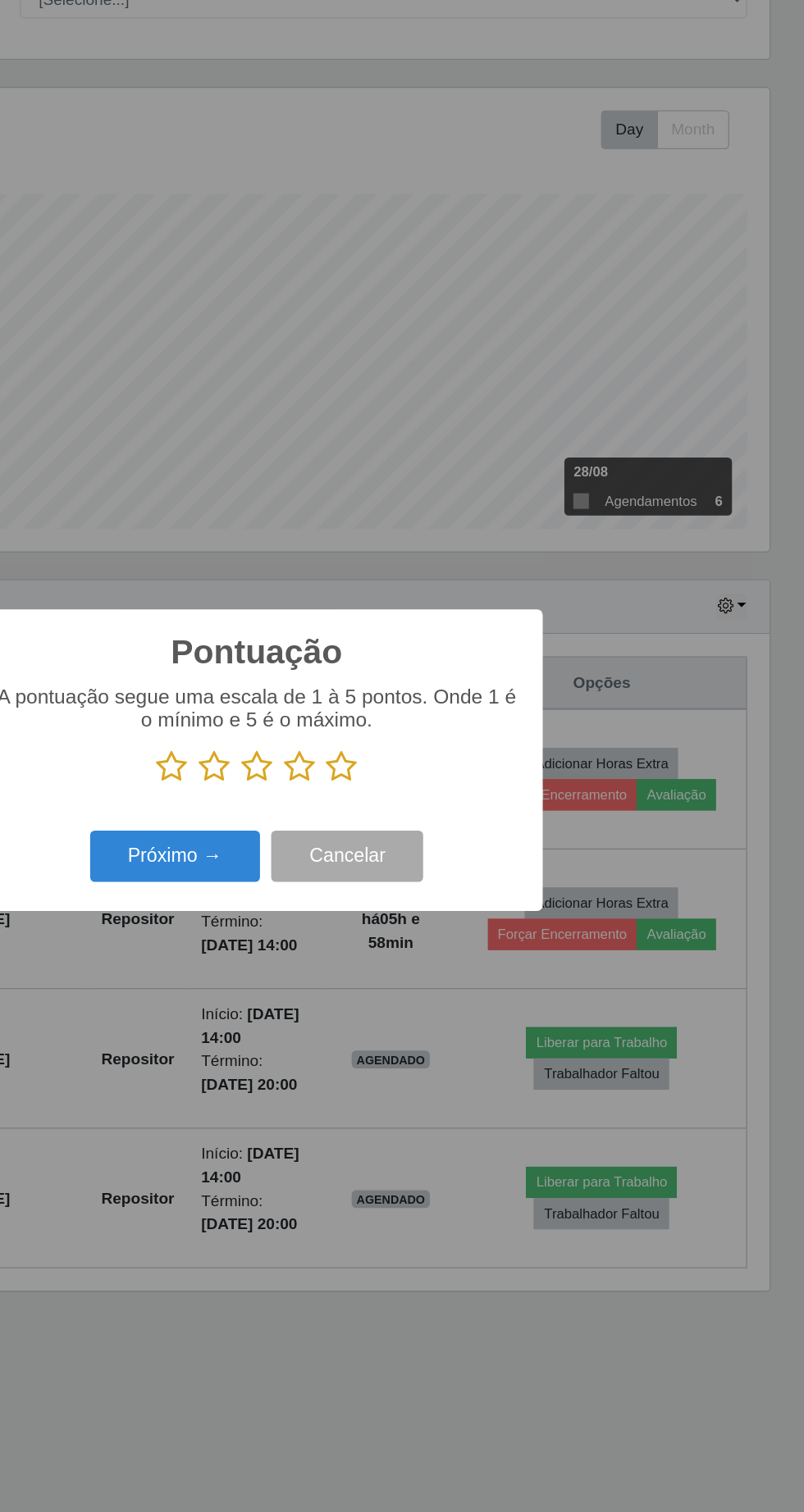
click at [473, 763] on icon at bounding box center [465, 761] width 23 height 25
click at [453, 773] on input "radio" at bounding box center [453, 773] width 0 height 0
click at [359, 833] on button "Próximo →" at bounding box center [341, 827] width 124 height 39
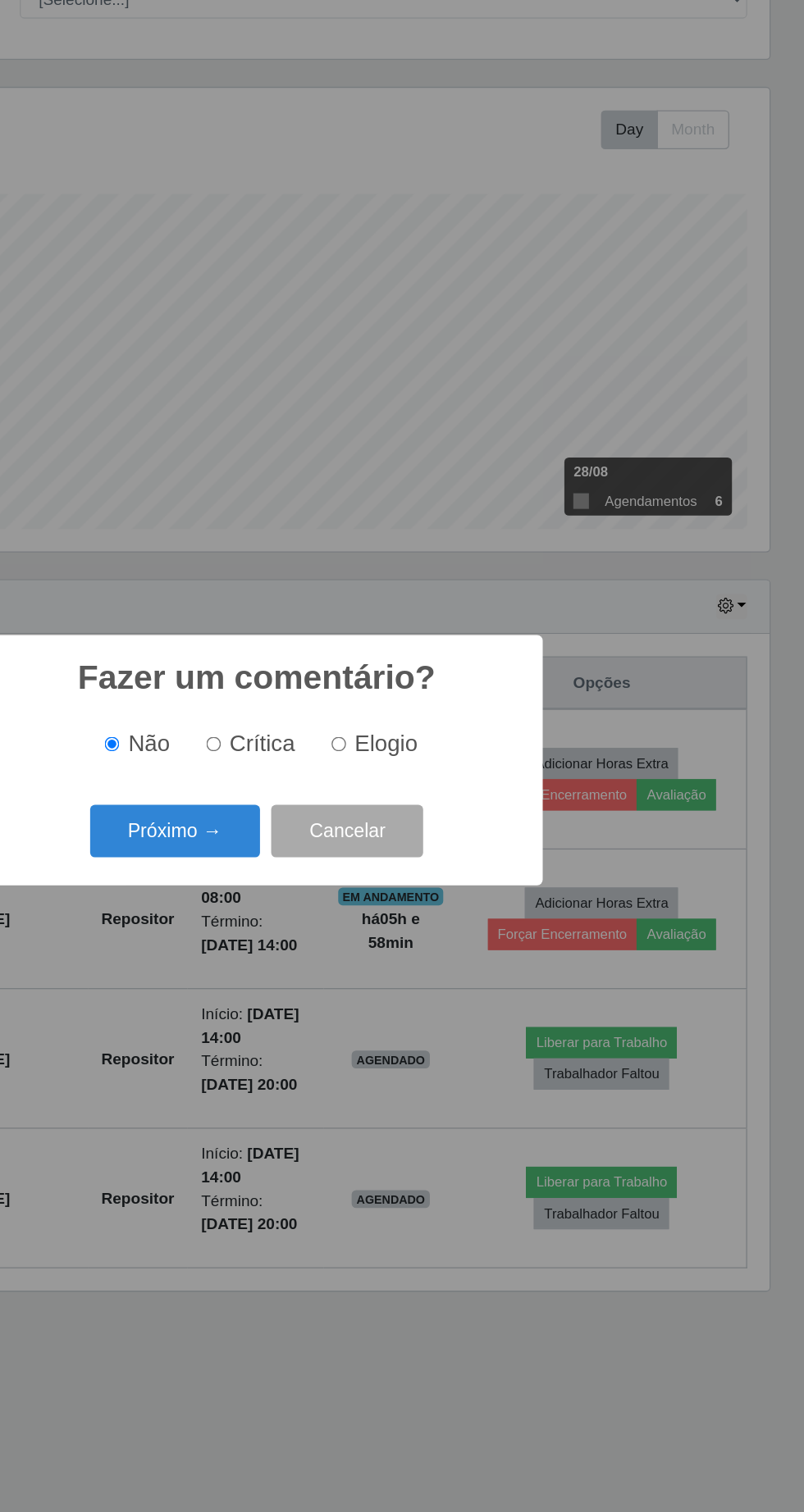
click at [486, 749] on span "Elogio" at bounding box center [497, 744] width 46 height 18
click at [467, 749] on input "Elogio" at bounding box center [461, 744] width 11 height 11
radio input "true"
click at [366, 817] on button "Próximo →" at bounding box center [341, 808] width 124 height 39
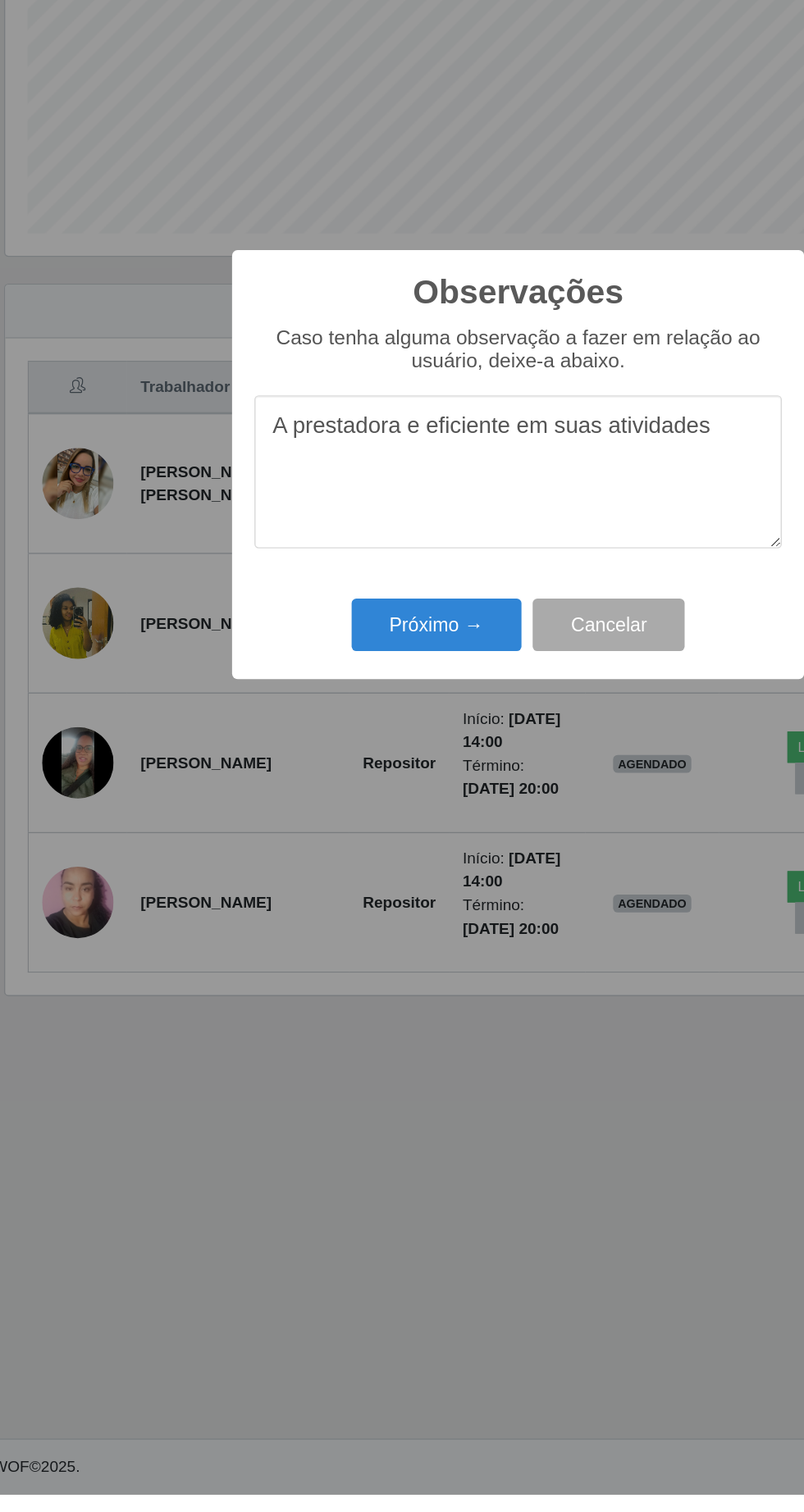
type textarea "A prestadora e eficiente em suas atividades"
click at [353, 876] on button "Próximo →" at bounding box center [341, 873] width 124 height 39
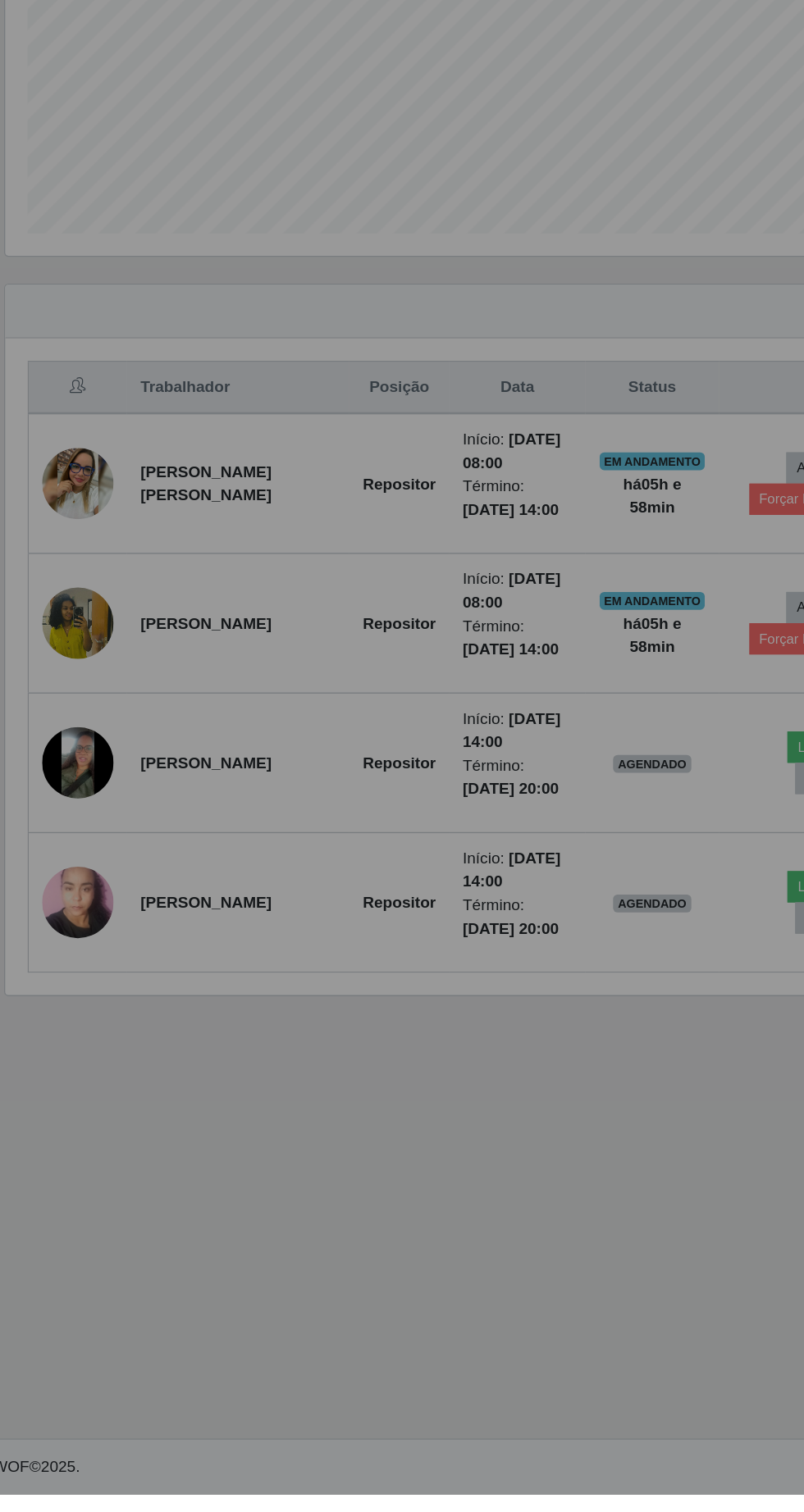
scroll to position [1, 0]
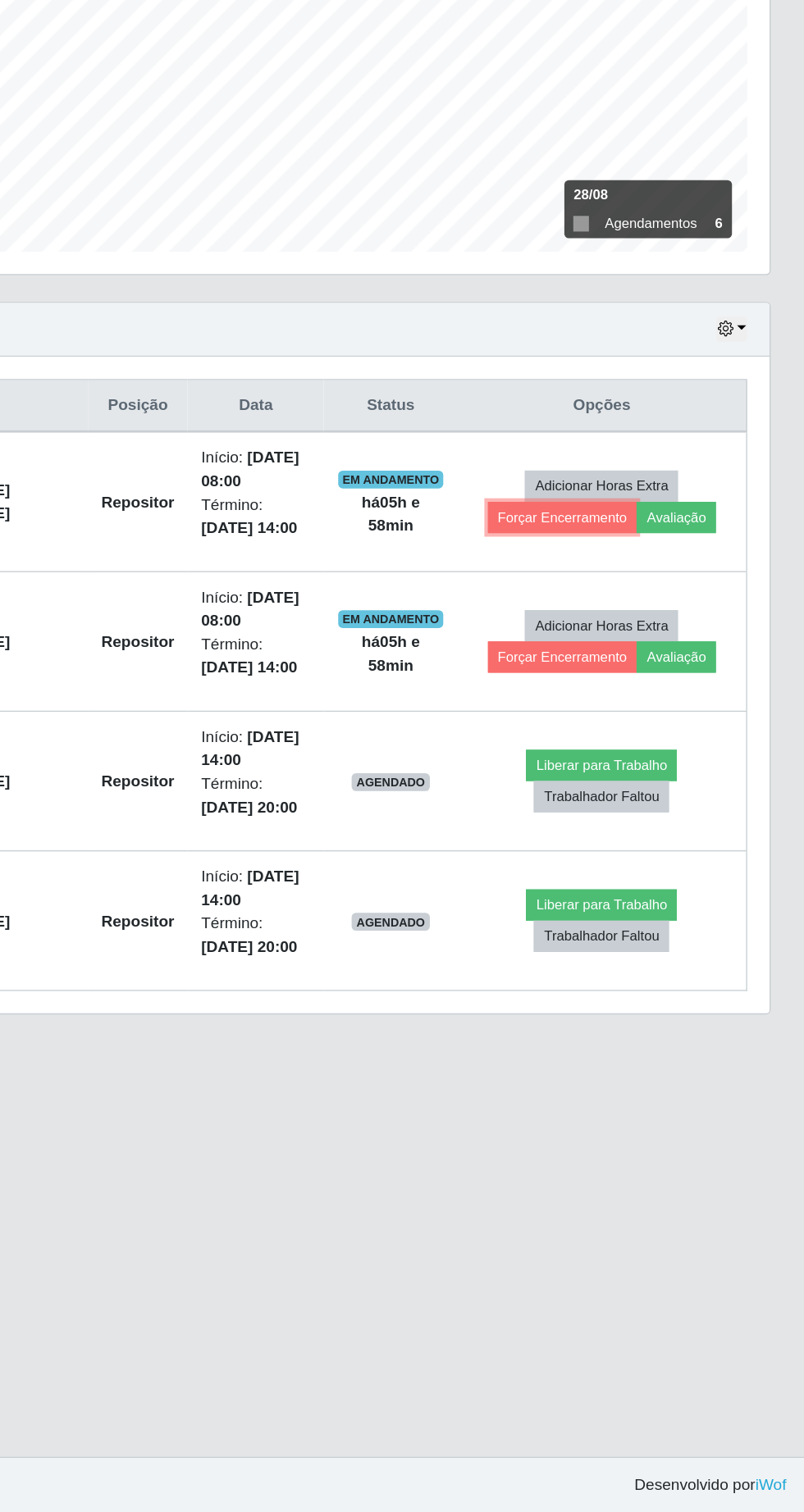
click at [598, 782] on button "Forçar Encerramento" at bounding box center [626, 782] width 110 height 23
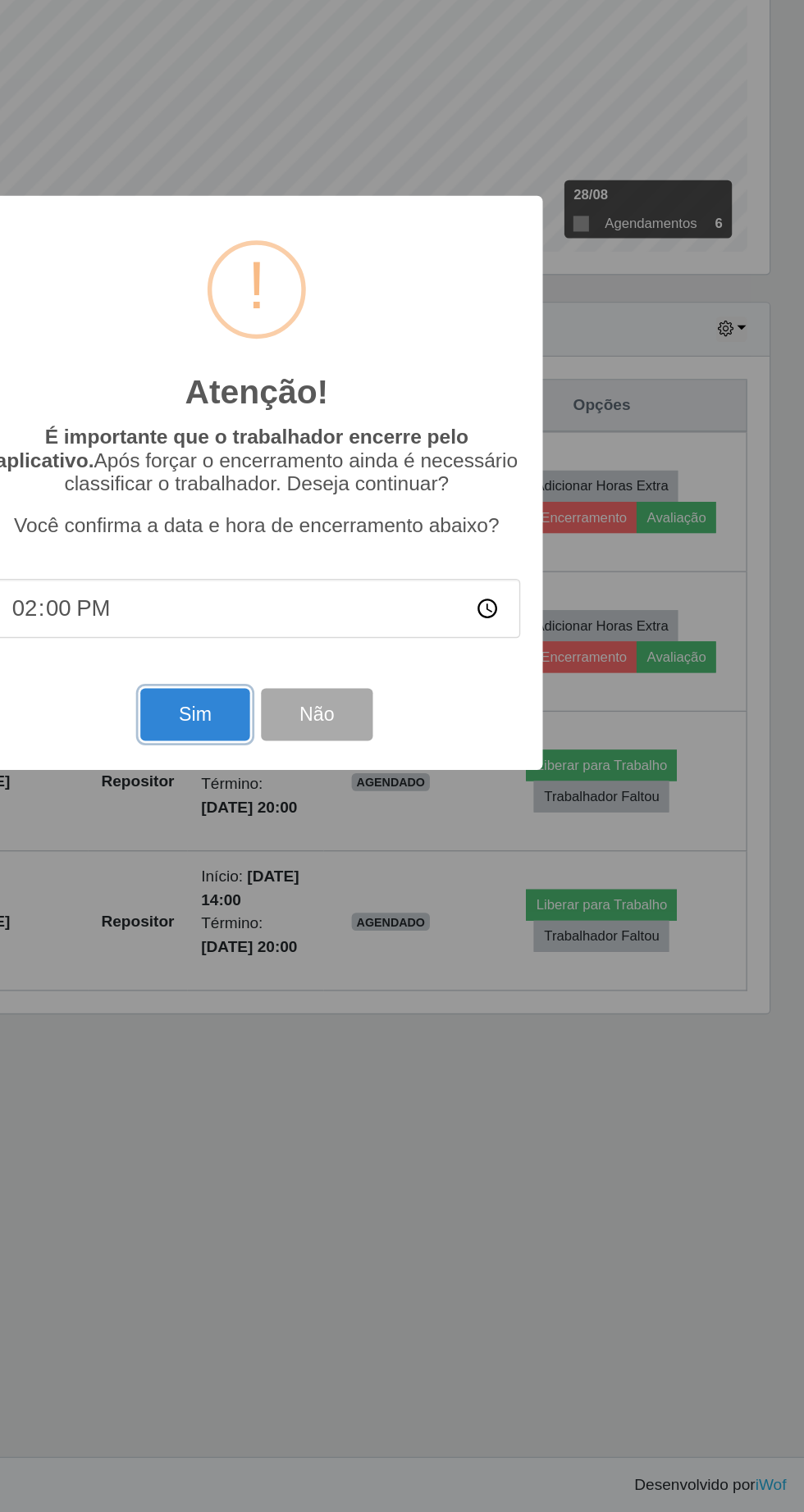
click at [356, 922] on button "Sim" at bounding box center [356, 926] width 80 height 39
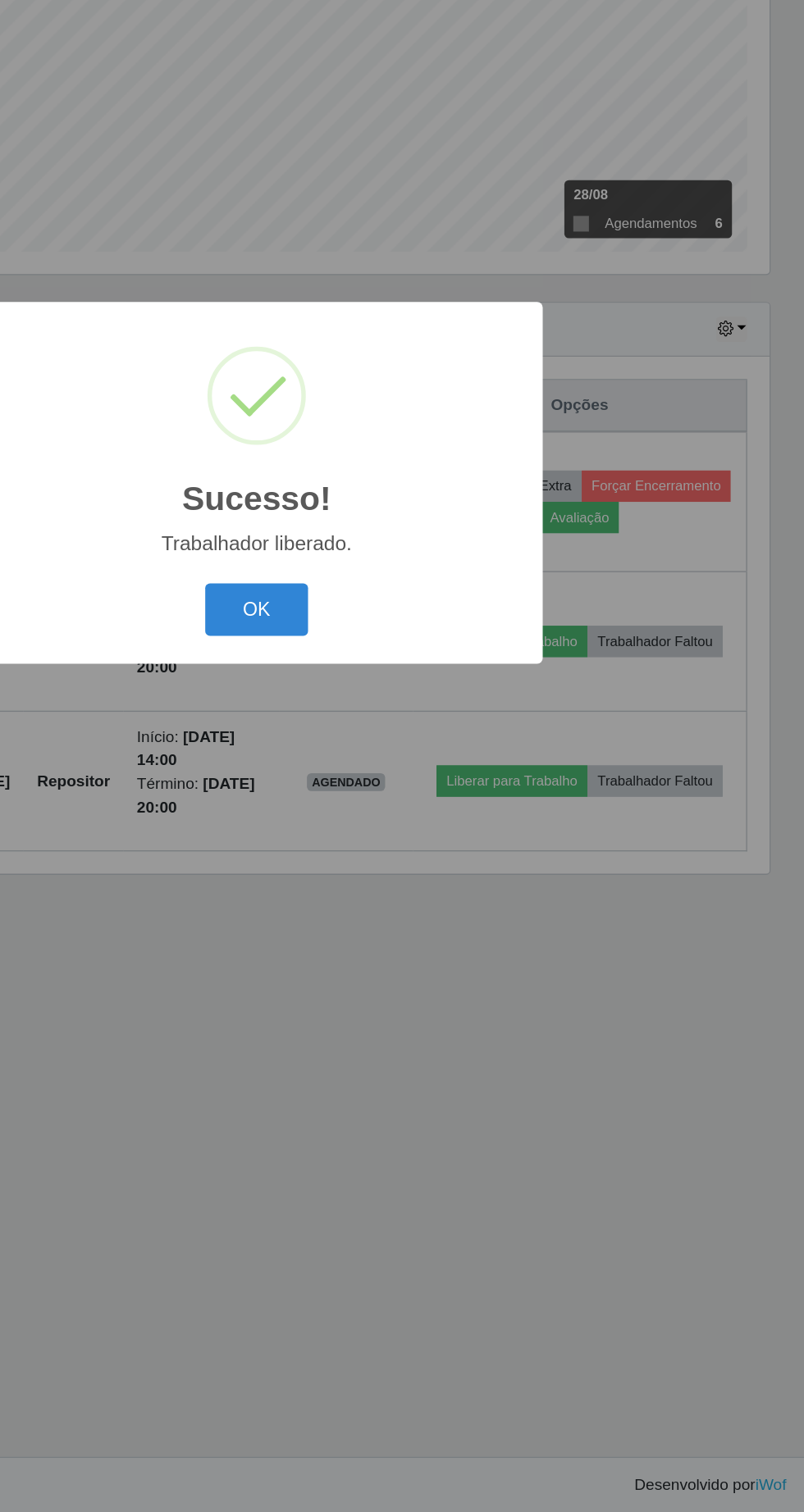
click at [415, 856] on button "OK" at bounding box center [402, 848] width 77 height 39
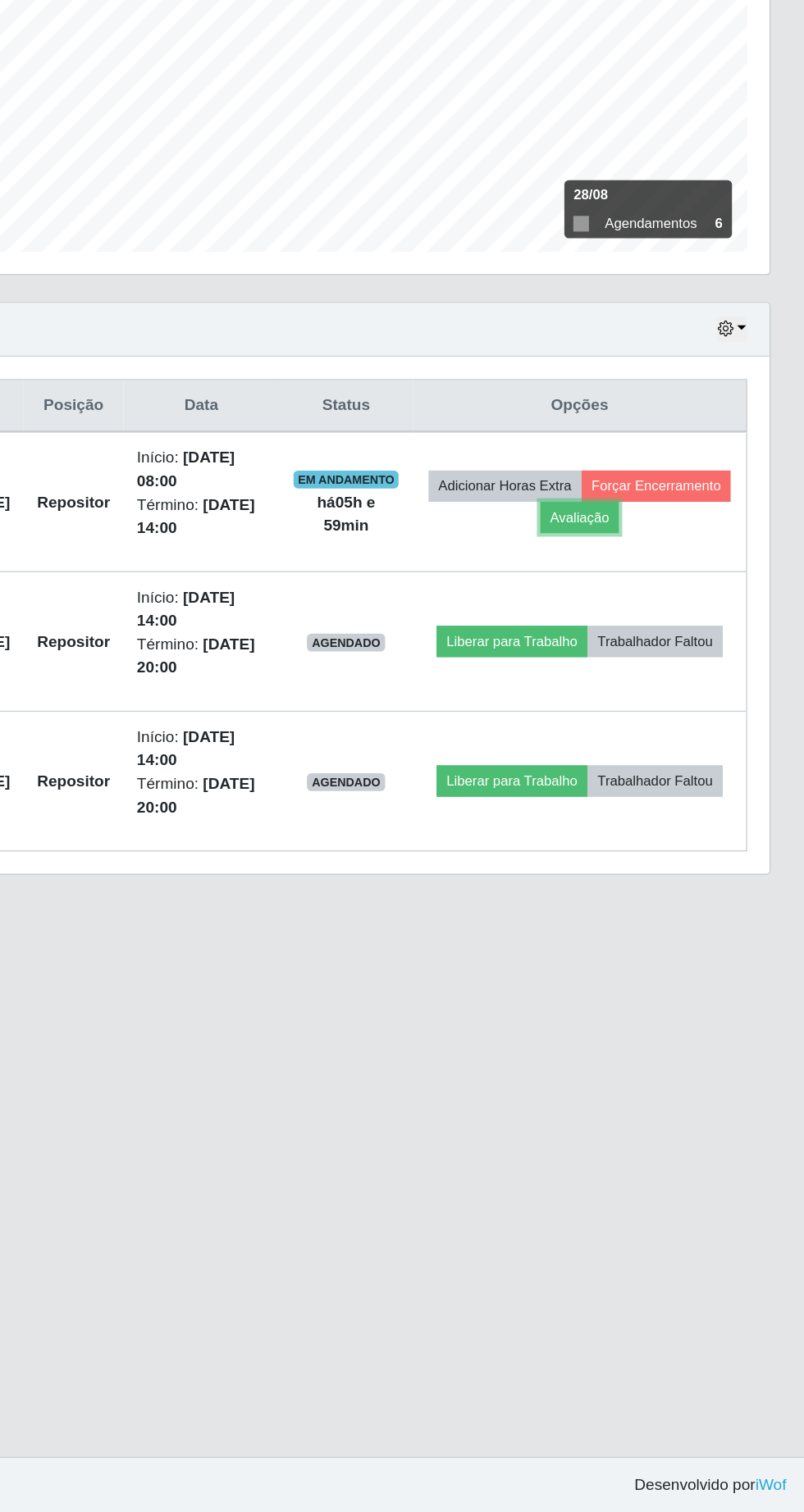
click at [668, 783] on button "Avaliação" at bounding box center [639, 782] width 58 height 23
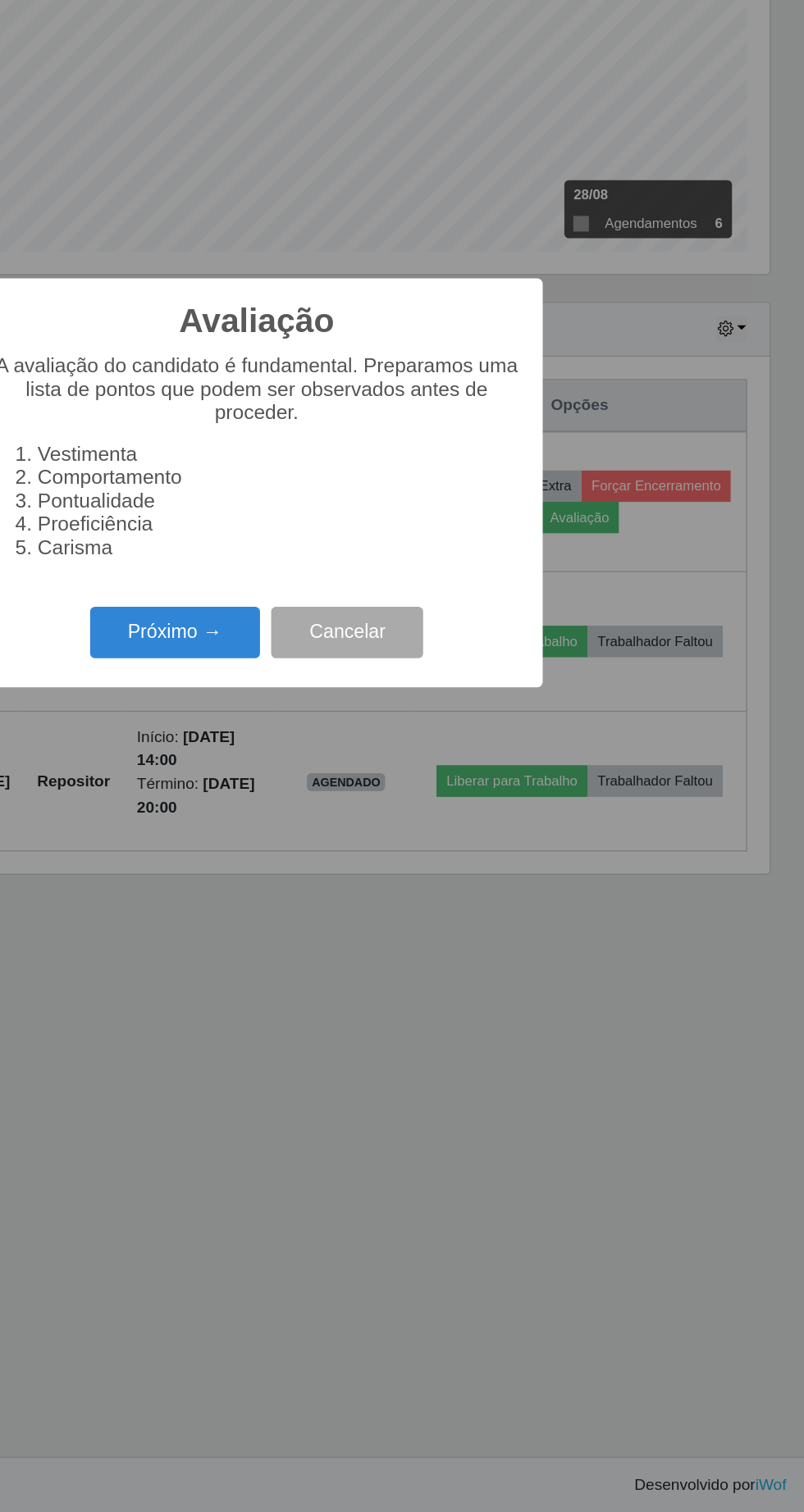
click at [349, 866] on button "Próximo →" at bounding box center [341, 866] width 124 height 39
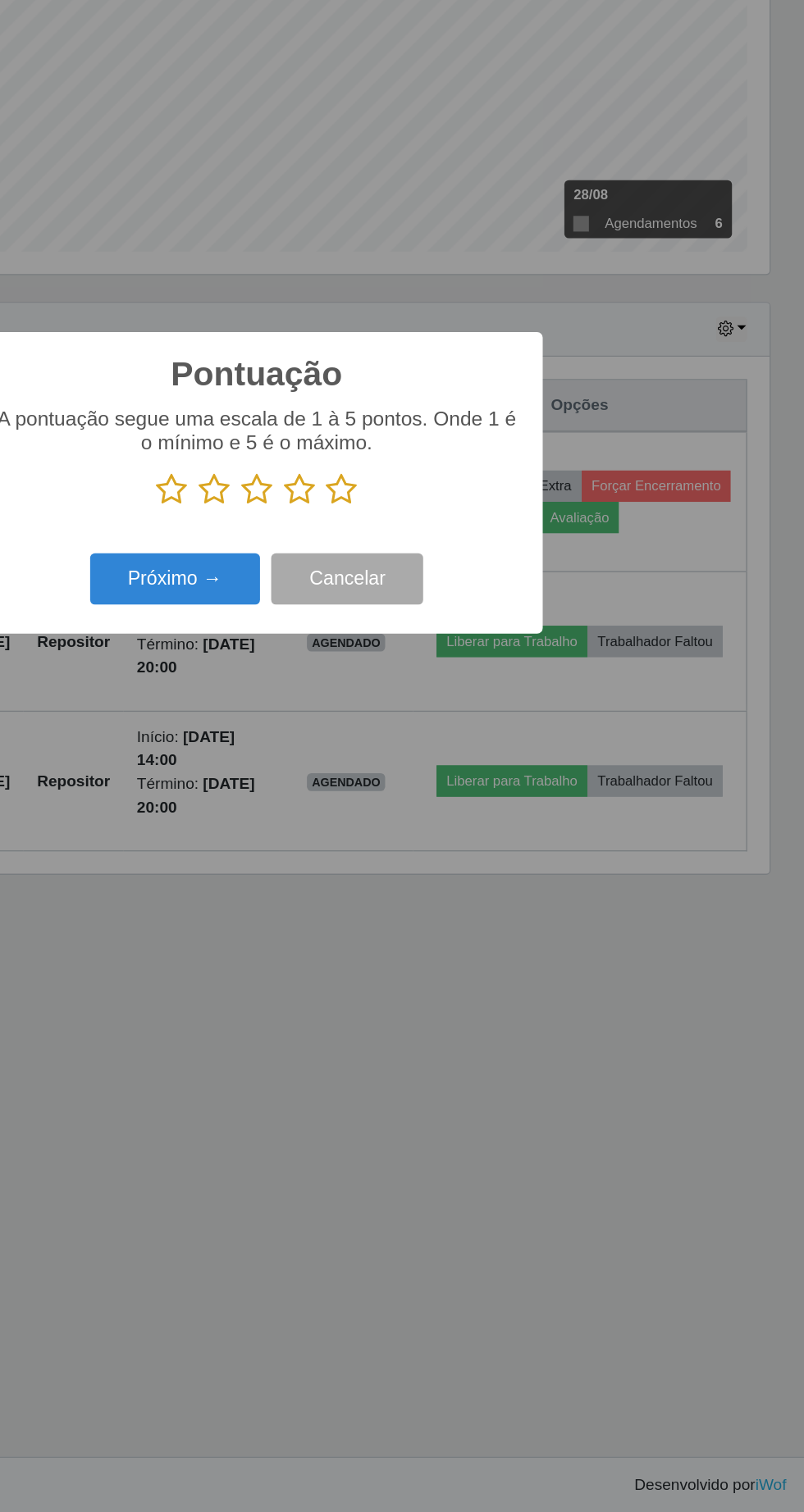
click at [471, 764] on icon at bounding box center [465, 761] width 23 height 25
click at [453, 773] on input "radio" at bounding box center [453, 773] width 0 height 0
click at [347, 833] on button "Próximo →" at bounding box center [341, 827] width 124 height 39
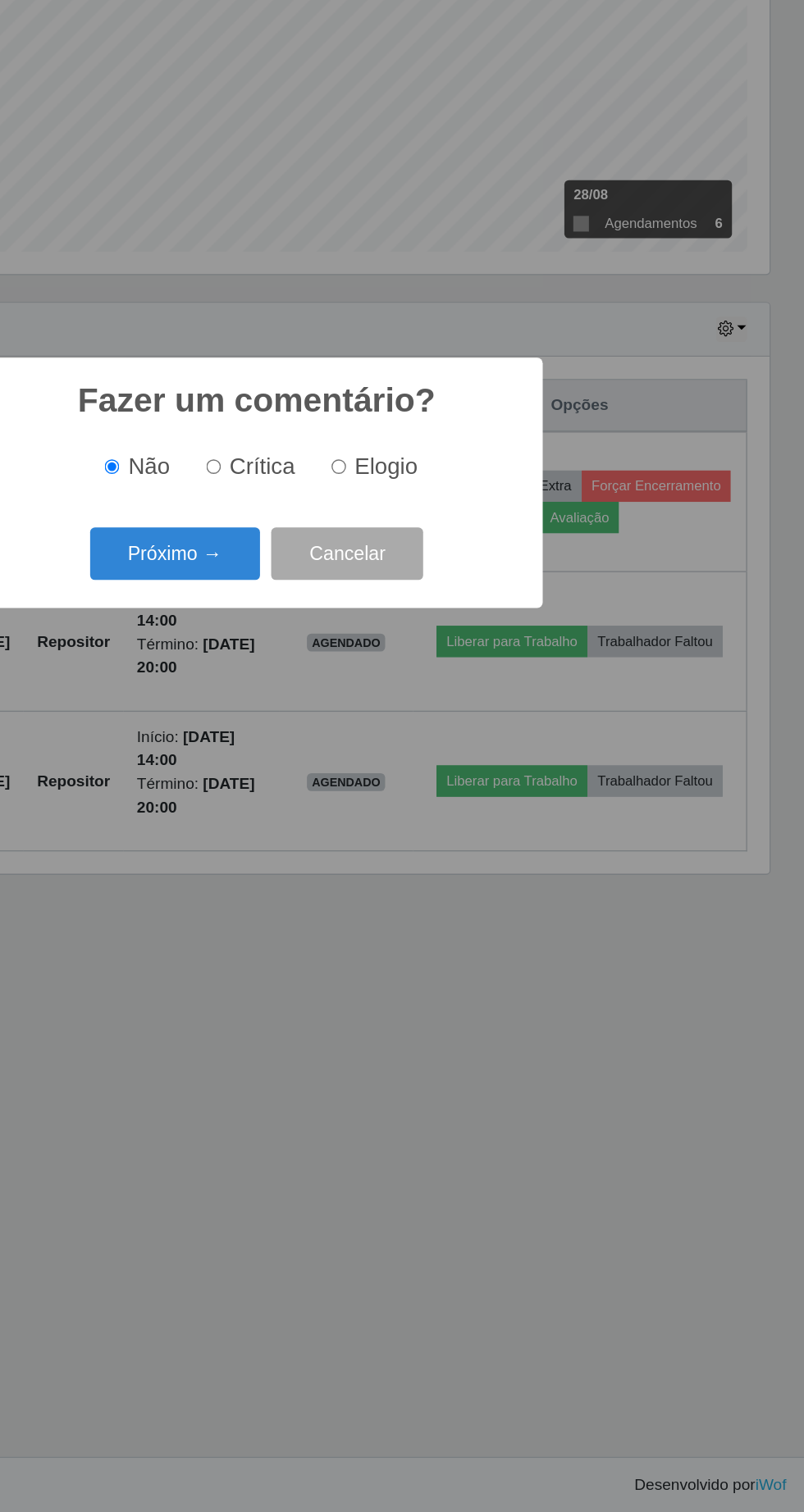
click at [464, 743] on input "Elogio" at bounding box center [461, 744] width 11 height 11
radio input "true"
click at [357, 814] on button "Próximo →" at bounding box center [341, 808] width 124 height 39
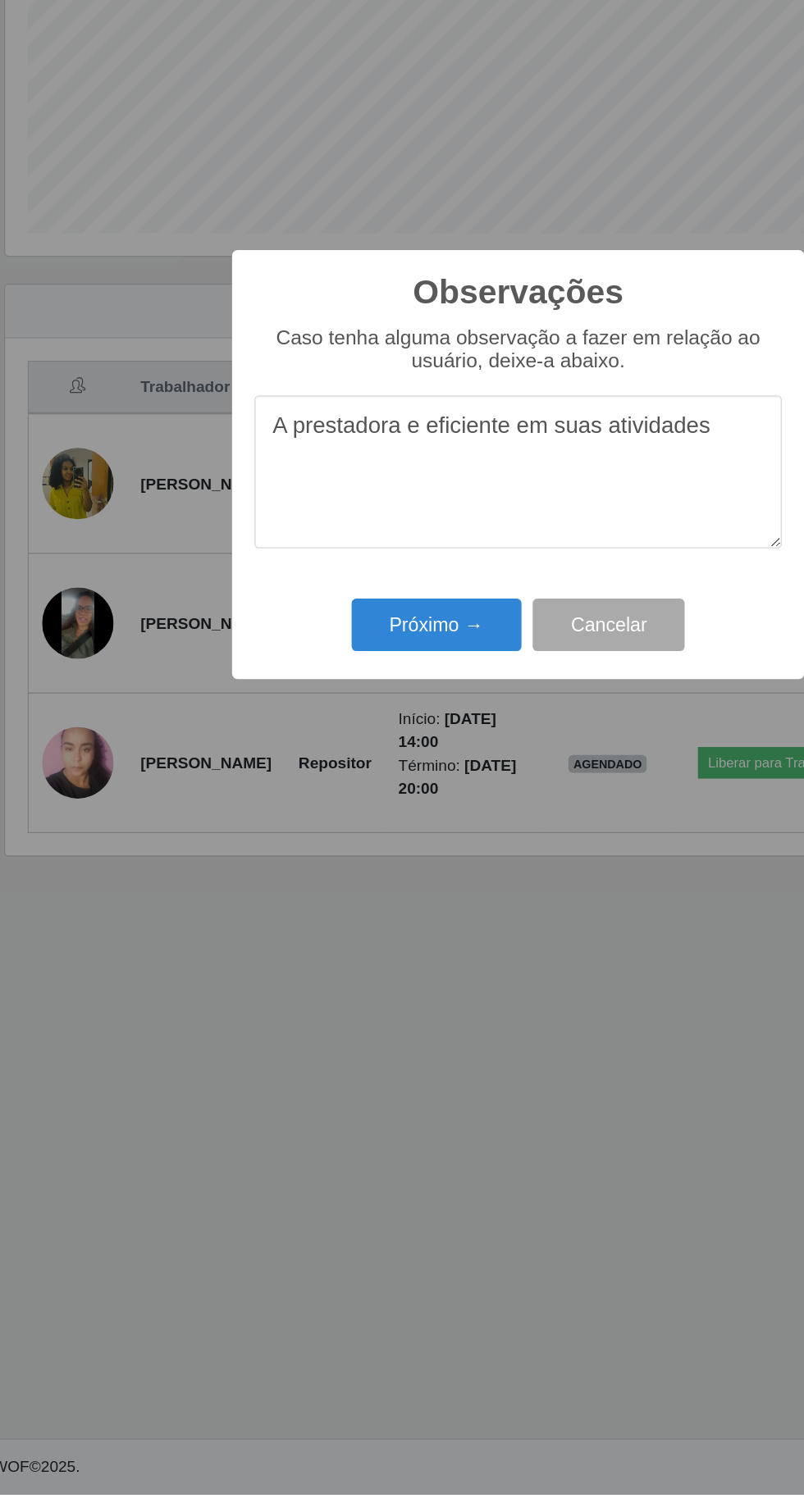
type textarea "A prestadora e eficiente em suas atividades"
click at [339, 873] on button "Próximo →" at bounding box center [341, 873] width 124 height 39
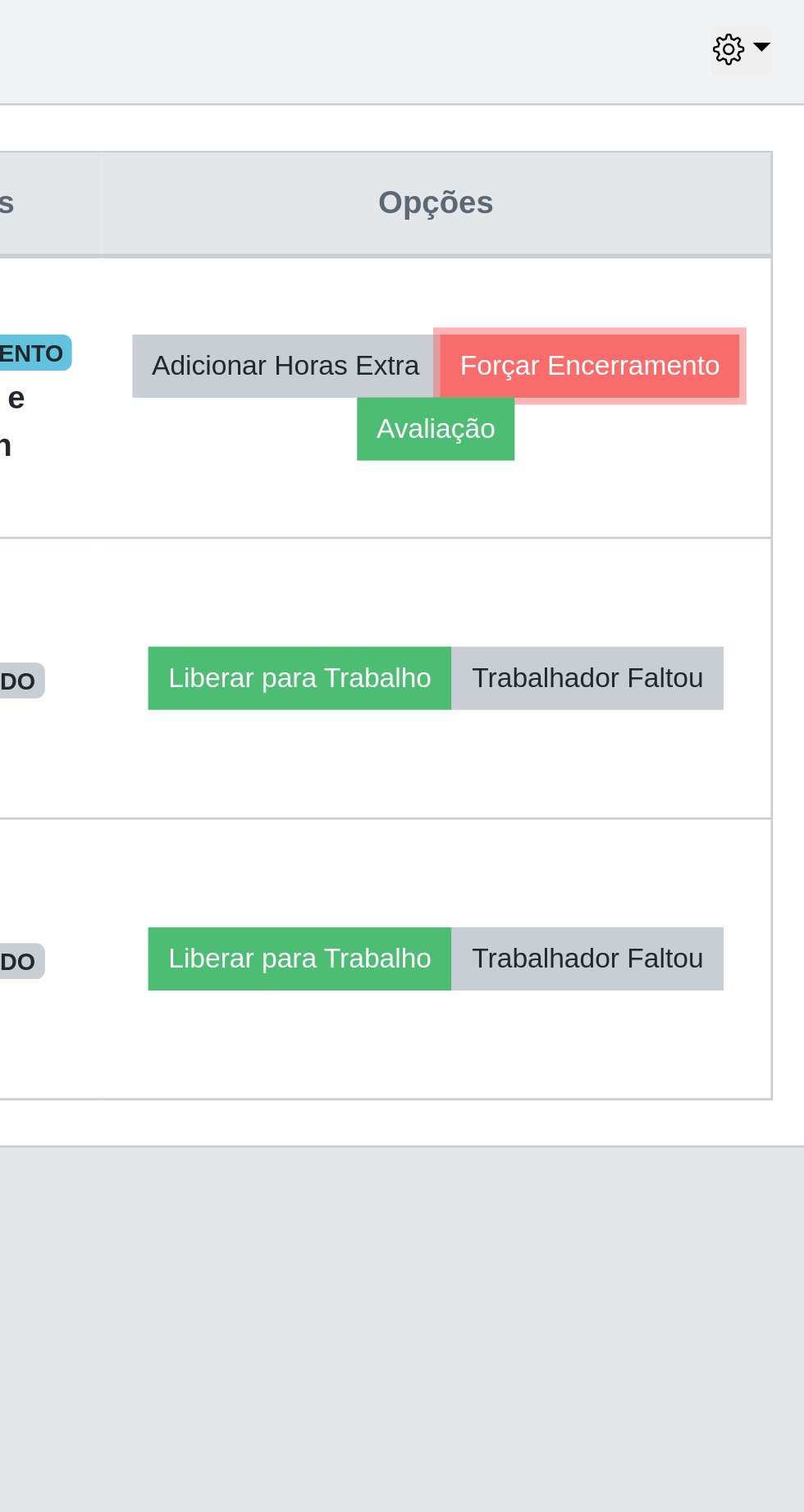
click at [640, 770] on button "Forçar Encerramento" at bounding box center [694, 758] width 110 height 23
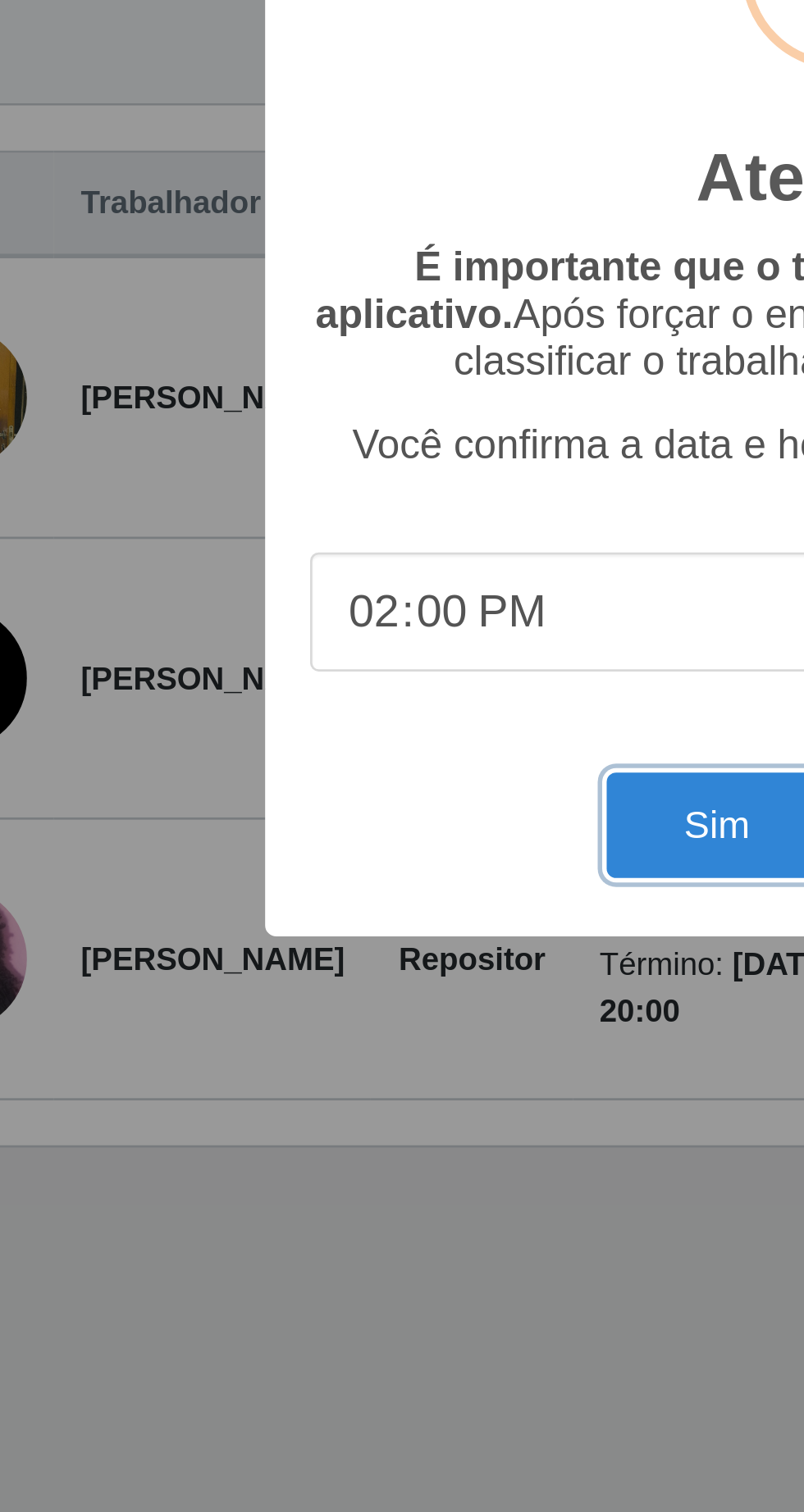
click at [344, 921] on button "Sim" at bounding box center [356, 926] width 80 height 39
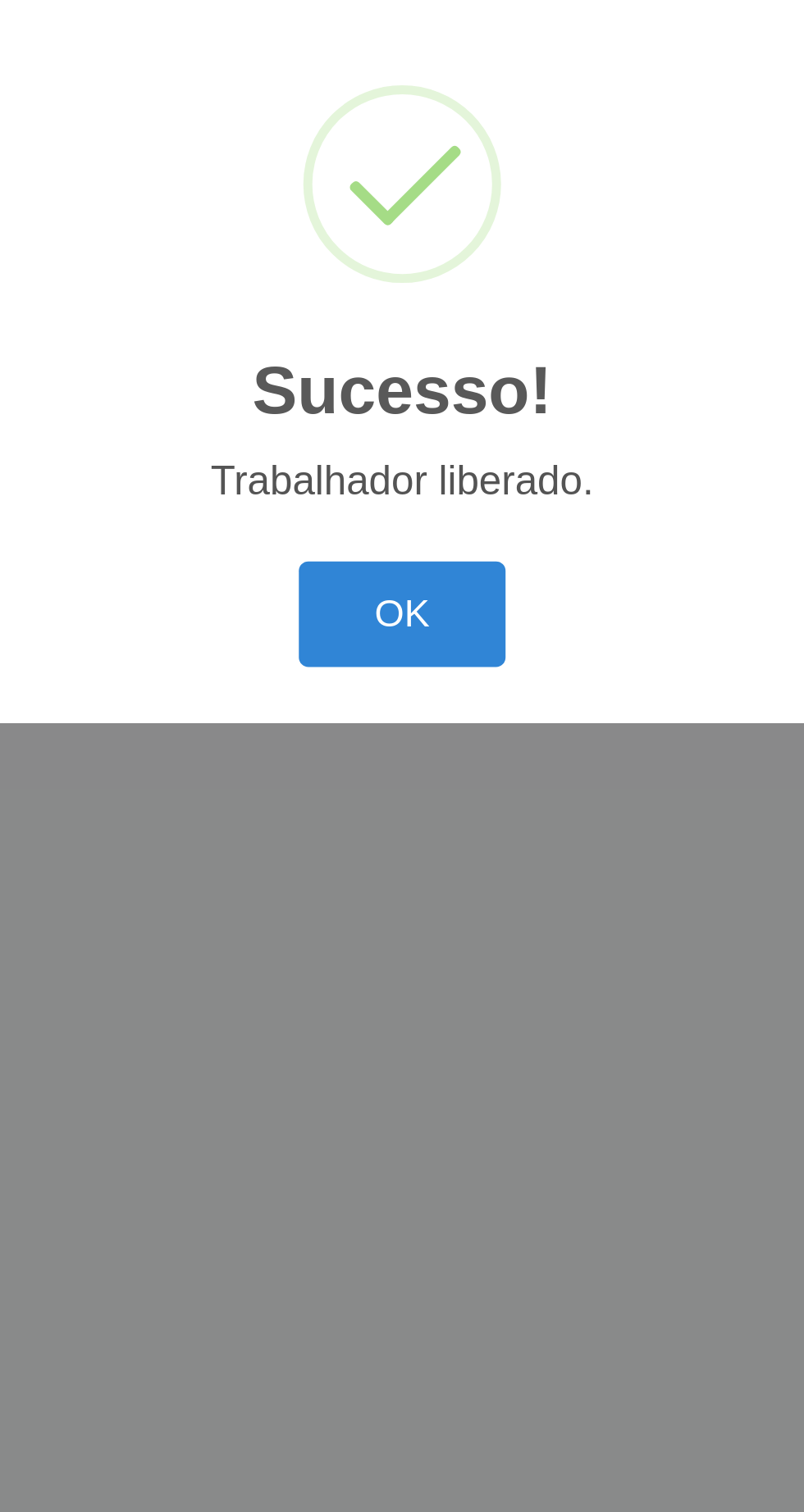
click at [402, 852] on button "OK" at bounding box center [402, 848] width 77 height 39
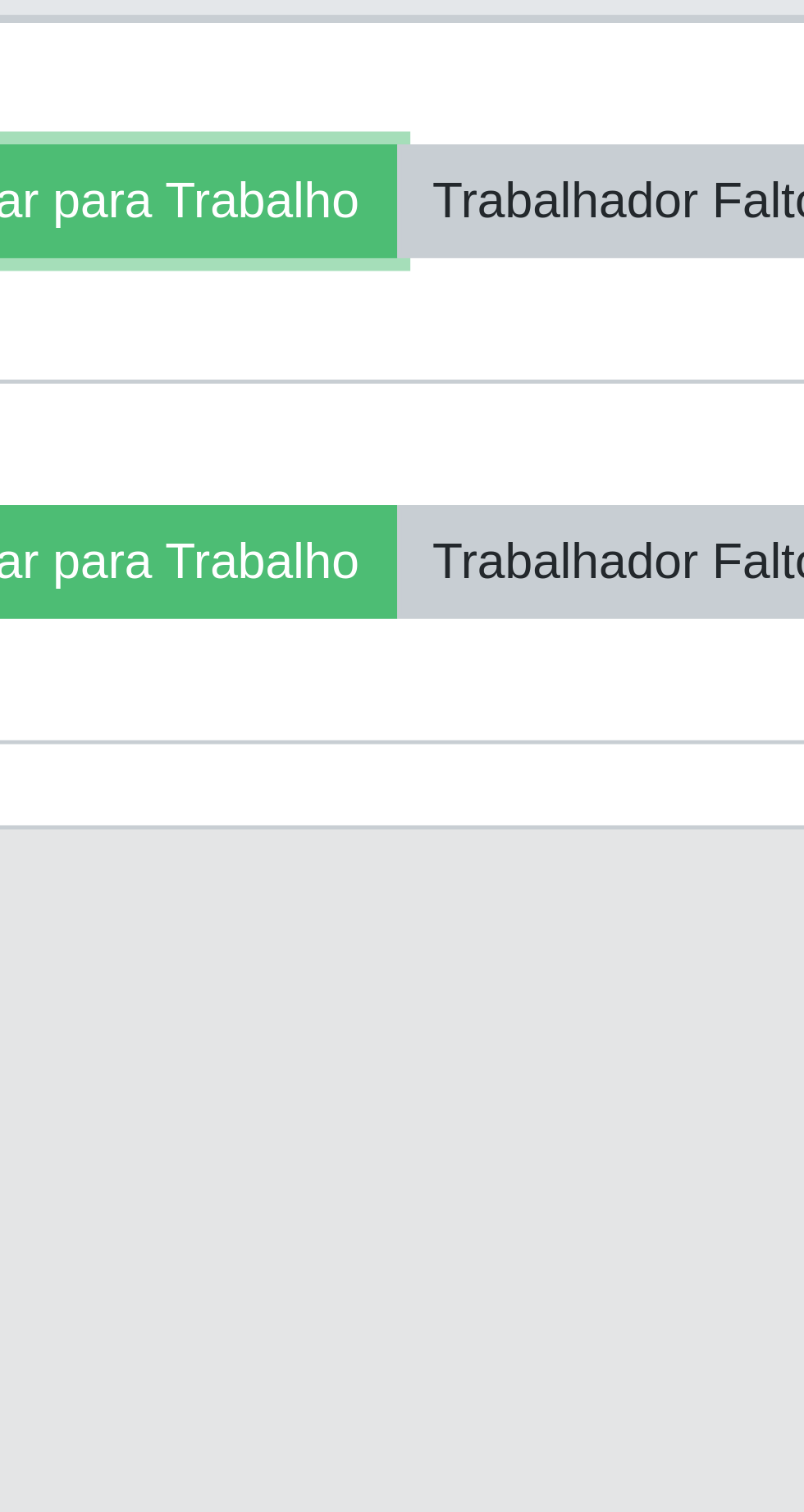
click at [649, 751] on button "Liberar para Trabalho" at bounding box center [594, 755] width 110 height 23
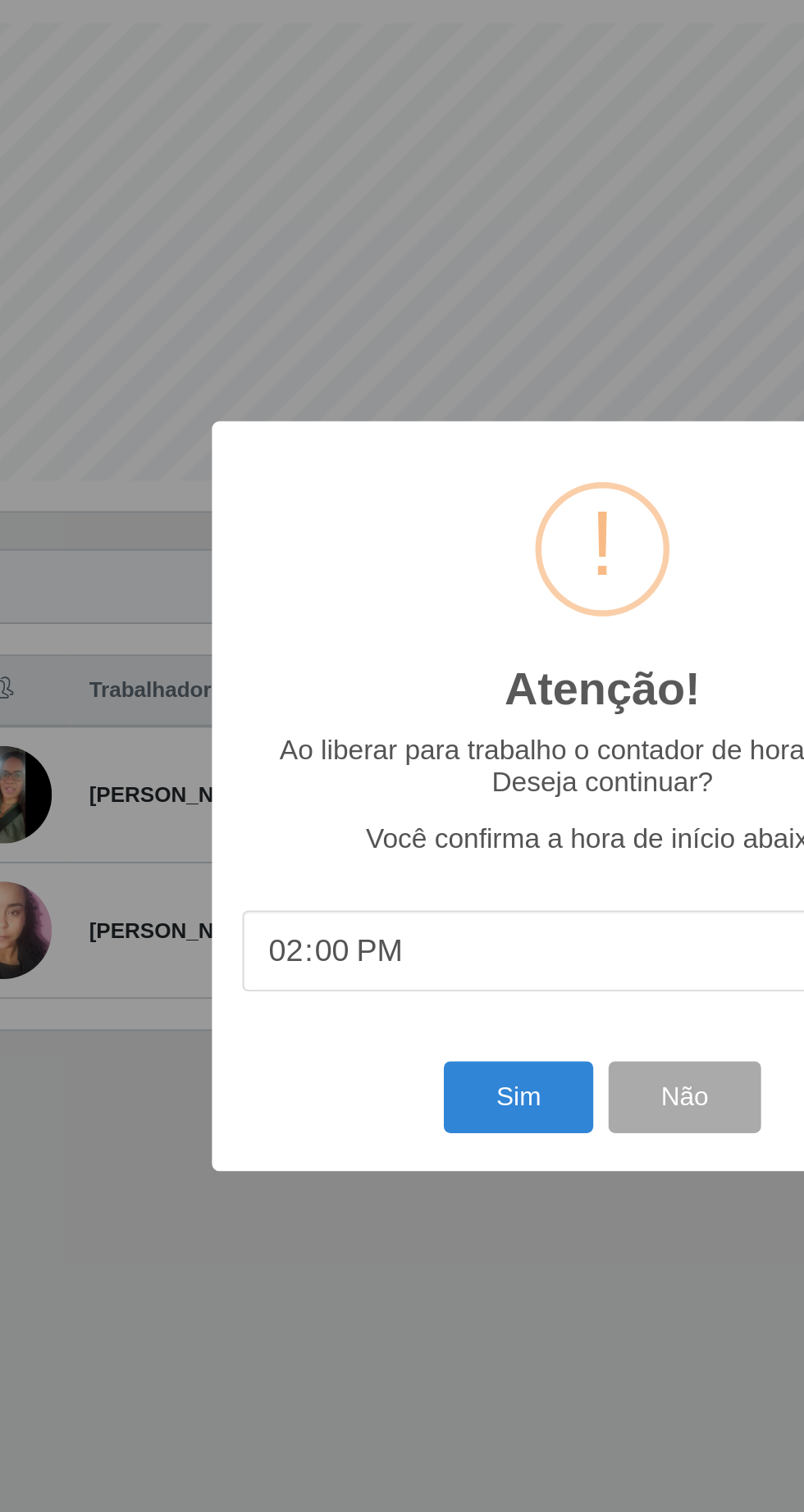
scroll to position [0, 0]
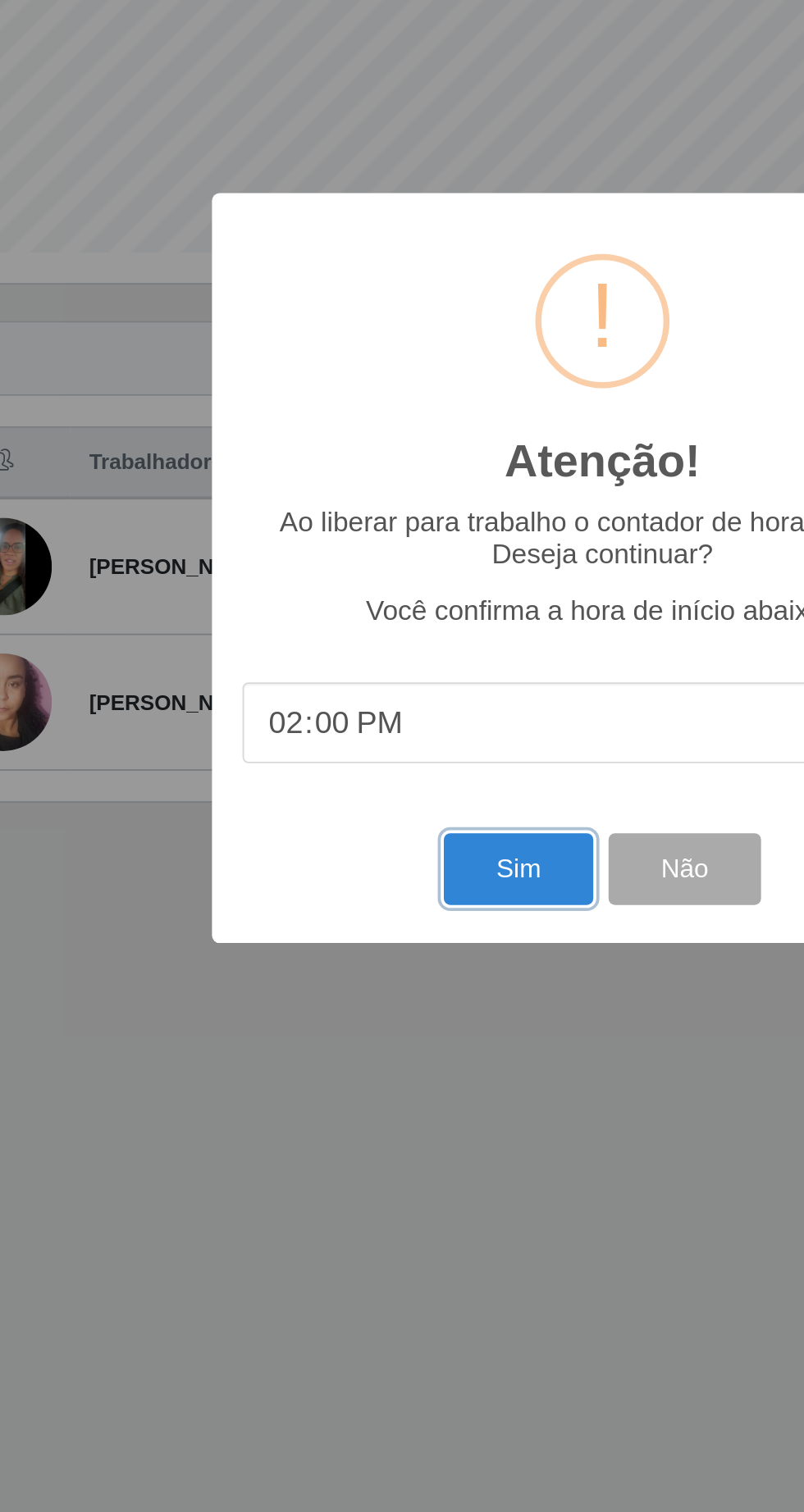
click at [351, 937] on button "Sim" at bounding box center [356, 917] width 80 height 39
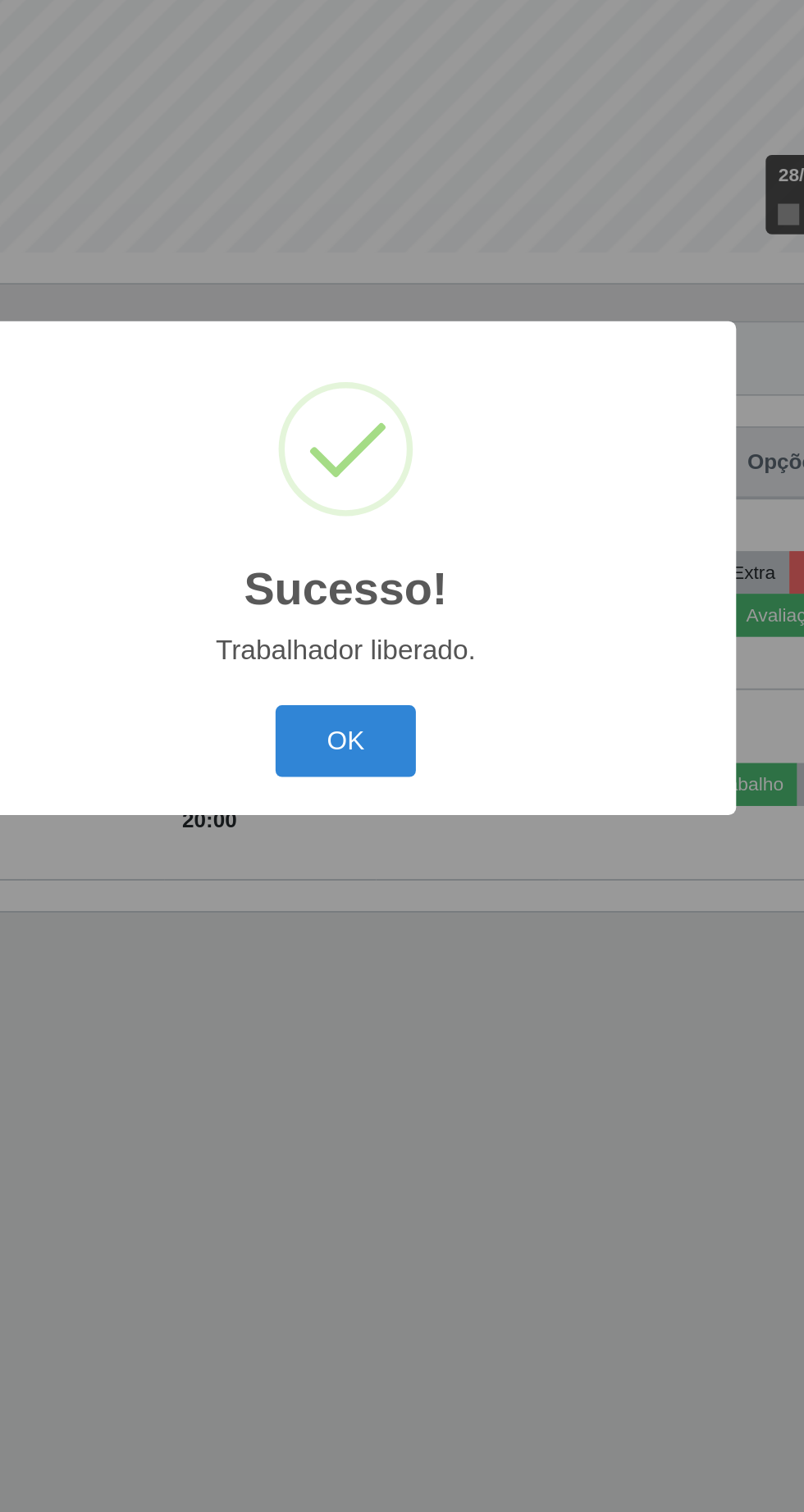
click at [399, 868] on button "OK" at bounding box center [402, 848] width 77 height 39
